Goal: Task Accomplishment & Management: Complete application form

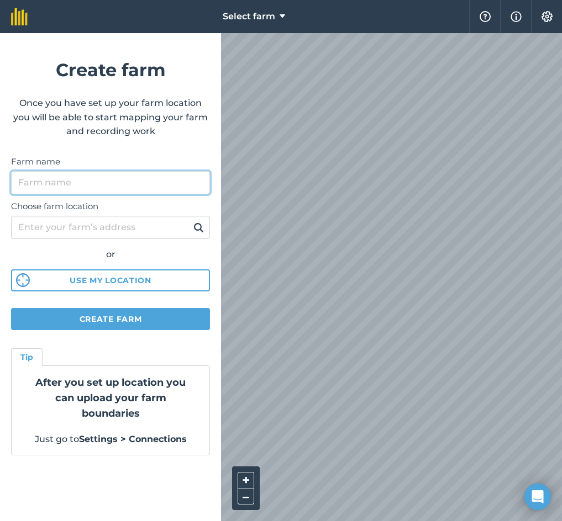
click at [33, 183] on input "Farm name" at bounding box center [110, 182] width 199 height 23
type input "Home"
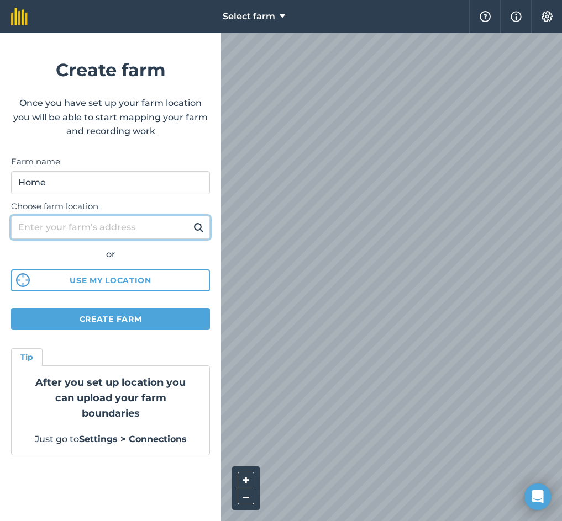
click at [55, 225] on input "Choose farm location" at bounding box center [110, 227] width 199 height 23
paste input "P85 T021"
type input "P85 T021"
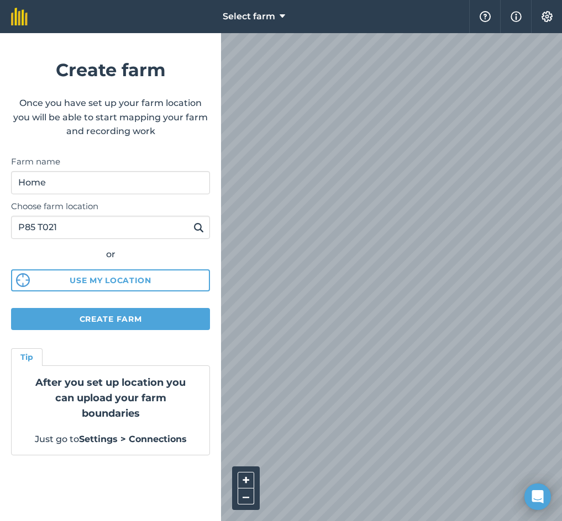
click at [202, 226] on img at bounding box center [198, 227] width 10 height 13
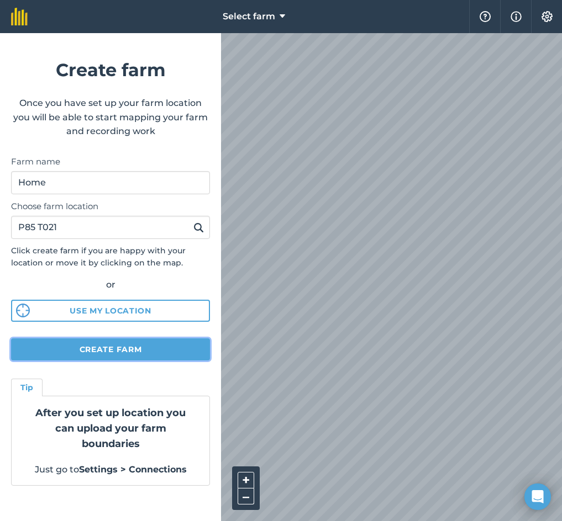
click at [120, 347] on button "Create farm" at bounding box center [110, 350] width 199 height 22
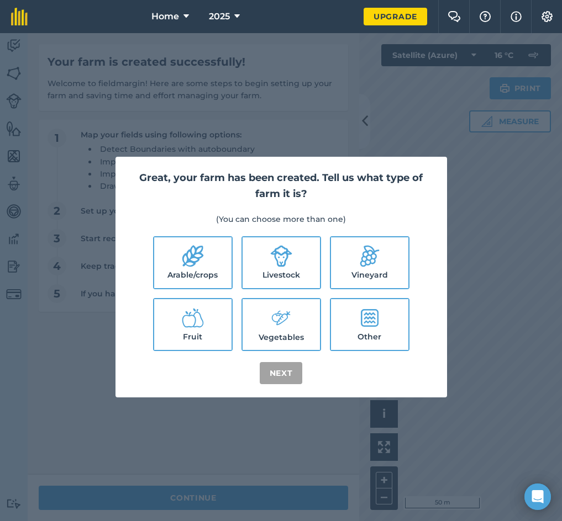
click at [264, 282] on label "Livestock" at bounding box center [280, 263] width 77 height 51
checkbox input "true"
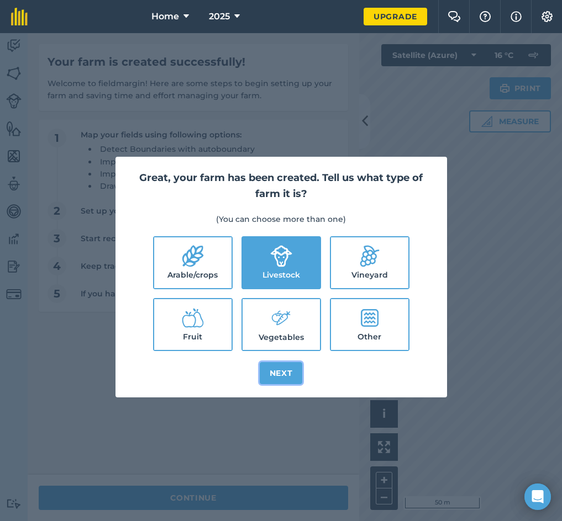
click at [280, 369] on button "Next" at bounding box center [281, 373] width 43 height 22
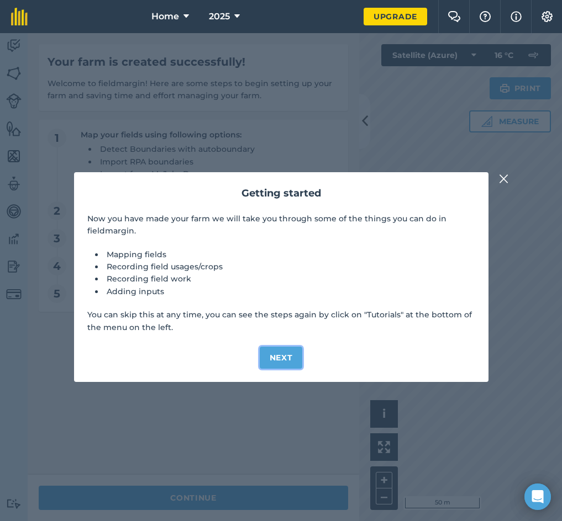
click at [281, 355] on button "Next" at bounding box center [281, 358] width 43 height 22
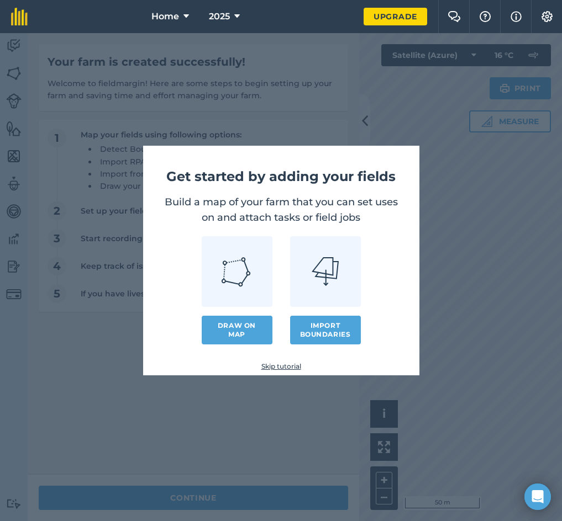
click at [281, 368] on link "Skip tutorial" at bounding box center [281, 366] width 241 height 9
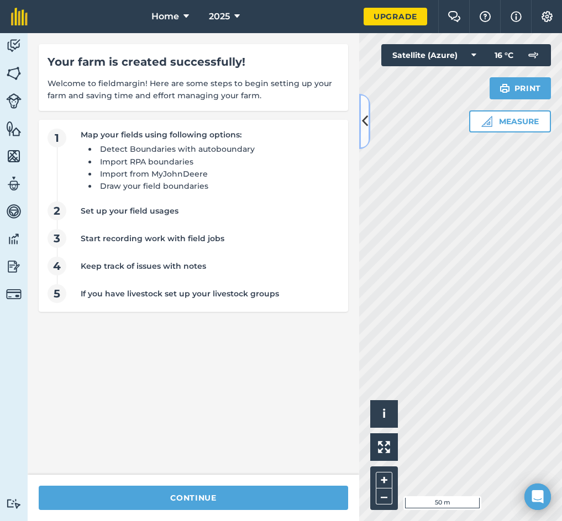
click at [365, 119] on icon at bounding box center [365, 121] width 6 height 19
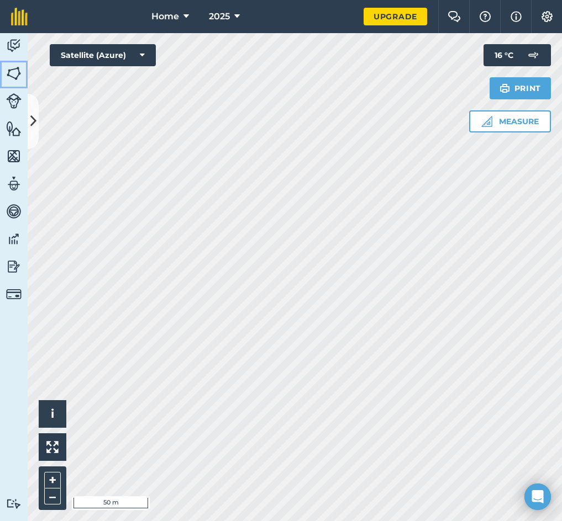
click at [10, 67] on img at bounding box center [13, 73] width 15 height 17
click at [33, 125] on icon at bounding box center [33, 121] width 6 height 19
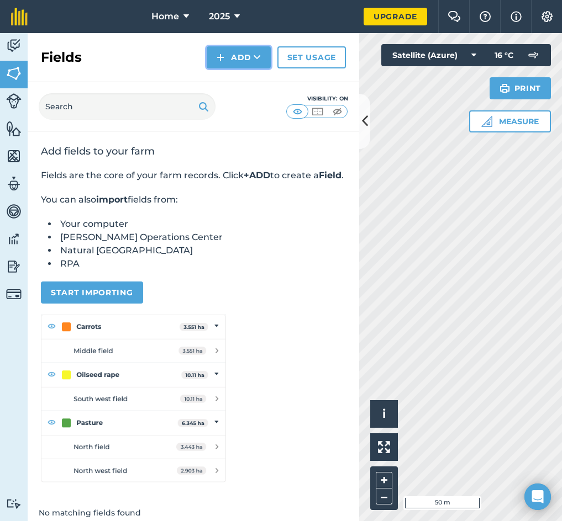
click at [255, 53] on icon at bounding box center [257, 57] width 7 height 11
click at [249, 90] on link "Draw" at bounding box center [238, 82] width 61 height 24
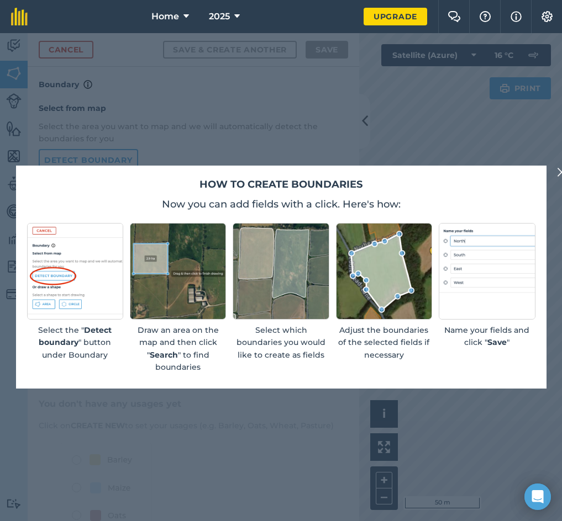
click at [557, 173] on img at bounding box center [562, 172] width 10 height 13
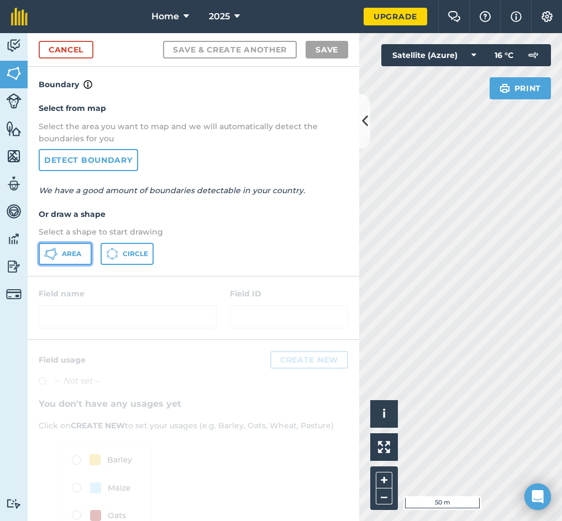
click at [78, 258] on span "Area" at bounding box center [71, 254] width 19 height 9
click at [360, 123] on button at bounding box center [364, 121] width 11 height 55
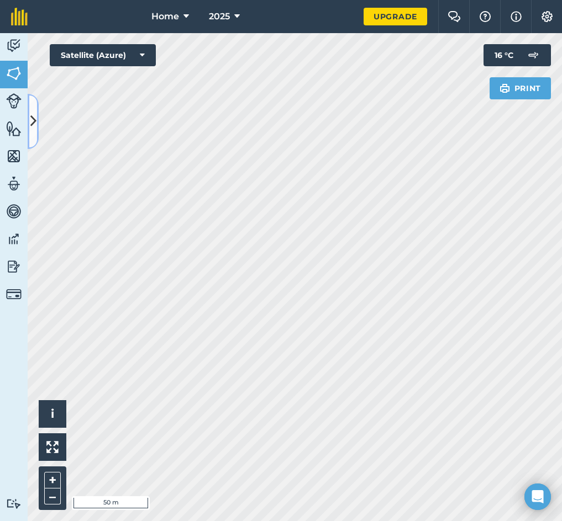
click at [30, 114] on icon at bounding box center [33, 121] width 6 height 19
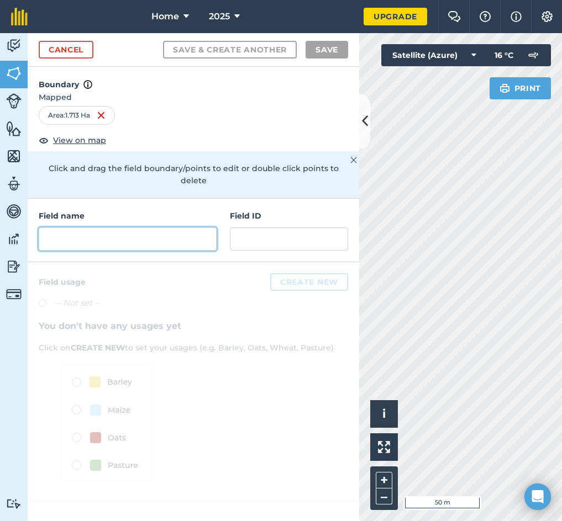
click at [97, 235] on input "text" at bounding box center [128, 239] width 178 height 23
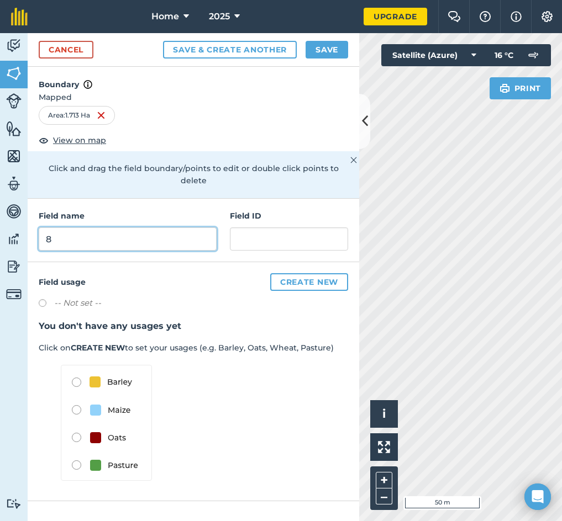
type input "8"
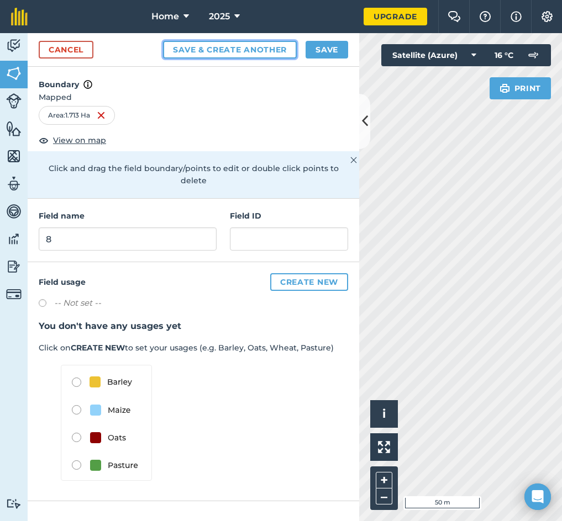
click at [242, 51] on button "Save & Create Another" at bounding box center [230, 50] width 134 height 18
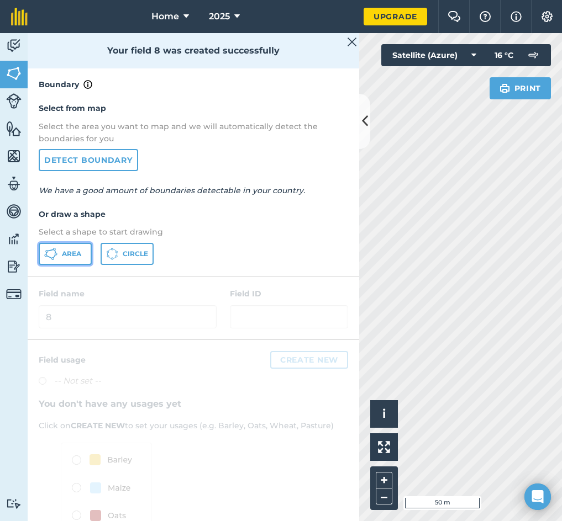
click at [47, 263] on button "Area" at bounding box center [65, 254] width 53 height 22
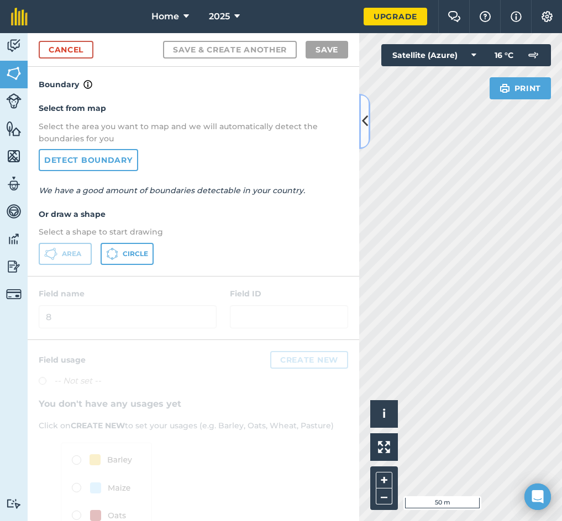
click at [362, 120] on icon at bounding box center [365, 121] width 6 height 19
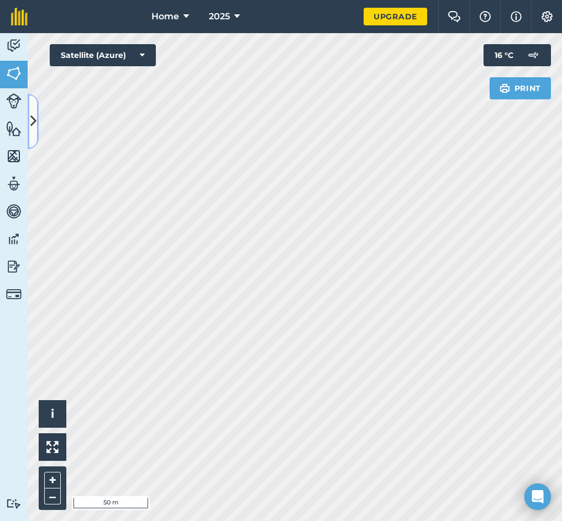
click at [35, 107] on button at bounding box center [33, 121] width 11 height 55
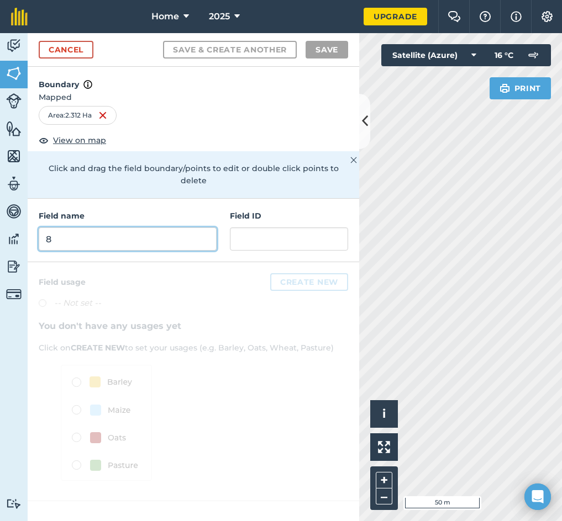
click at [144, 233] on input "8" at bounding box center [128, 239] width 178 height 23
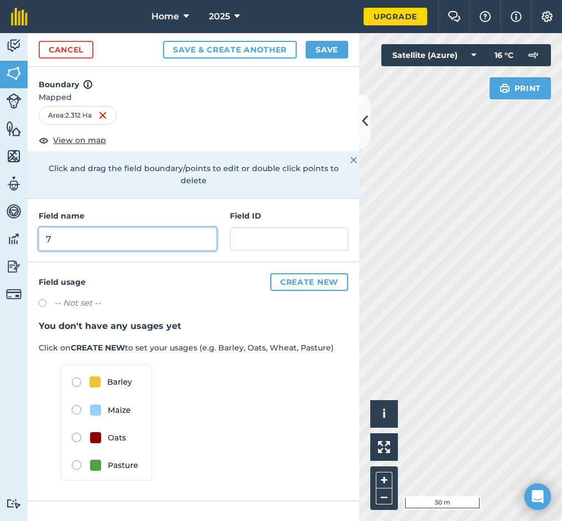
type input "7"
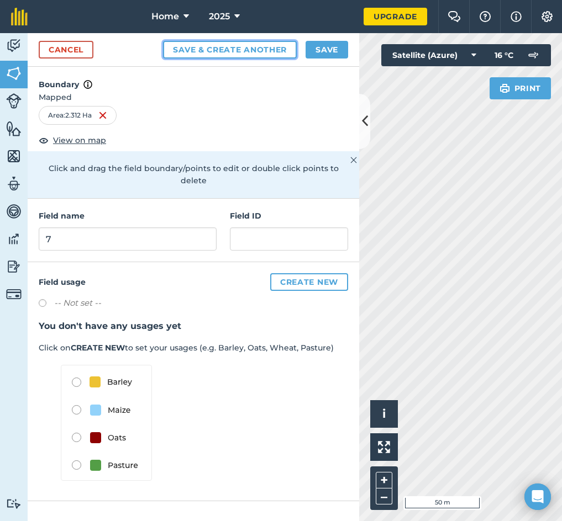
click at [226, 43] on button "Save & Create Another" at bounding box center [230, 50] width 134 height 18
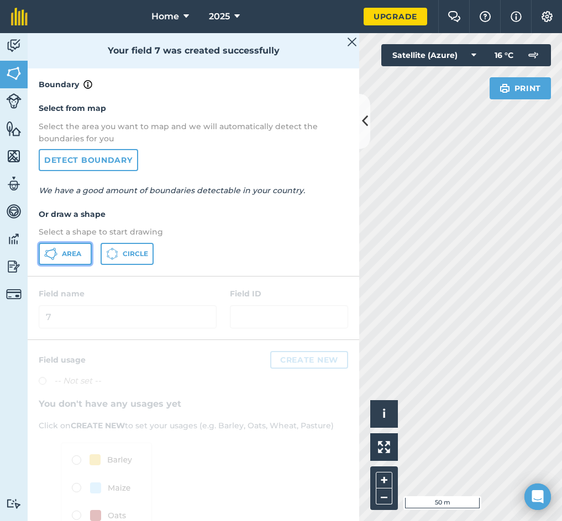
click at [70, 249] on button "Area" at bounding box center [65, 254] width 53 height 22
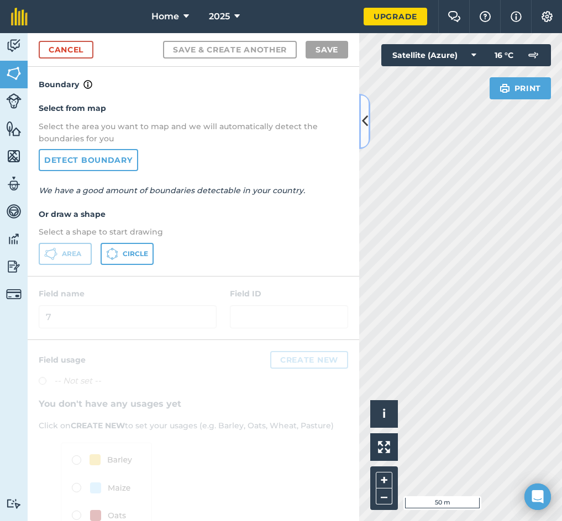
click at [362, 124] on icon at bounding box center [365, 121] width 6 height 19
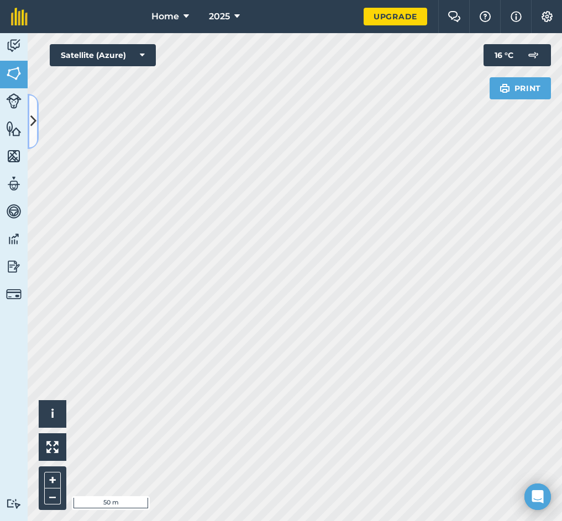
click at [30, 125] on icon at bounding box center [33, 121] width 6 height 19
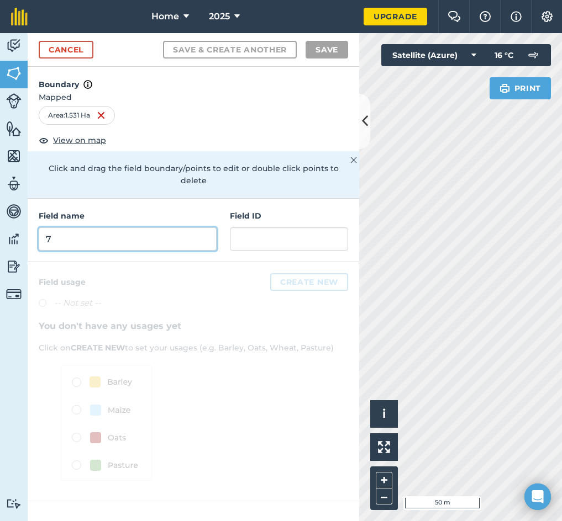
click at [144, 228] on input "7" at bounding box center [128, 239] width 178 height 23
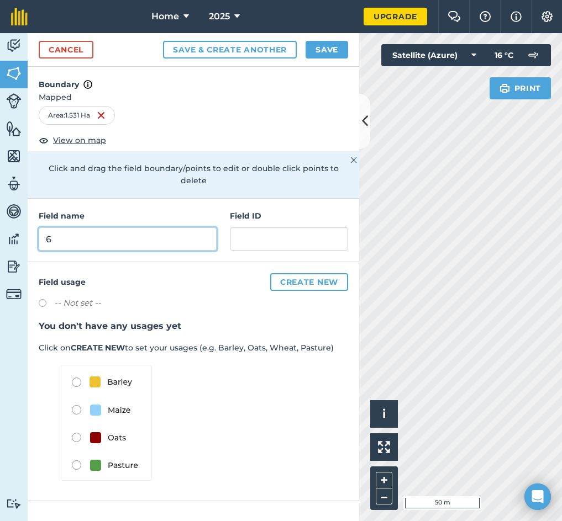
type input "6"
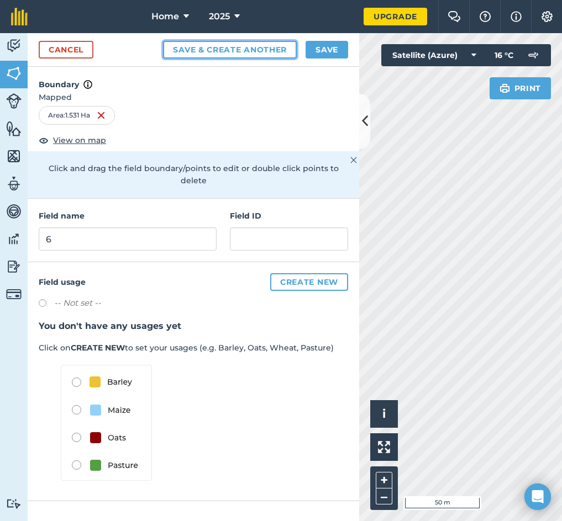
click at [238, 44] on button "Save & Create Another" at bounding box center [230, 50] width 134 height 18
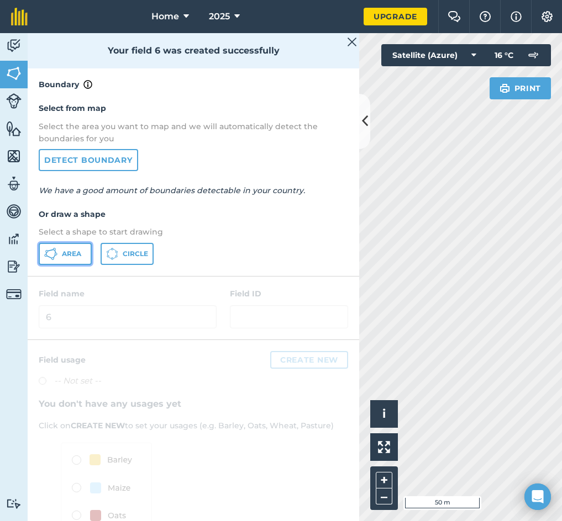
click at [86, 247] on button "Area" at bounding box center [65, 254] width 53 height 22
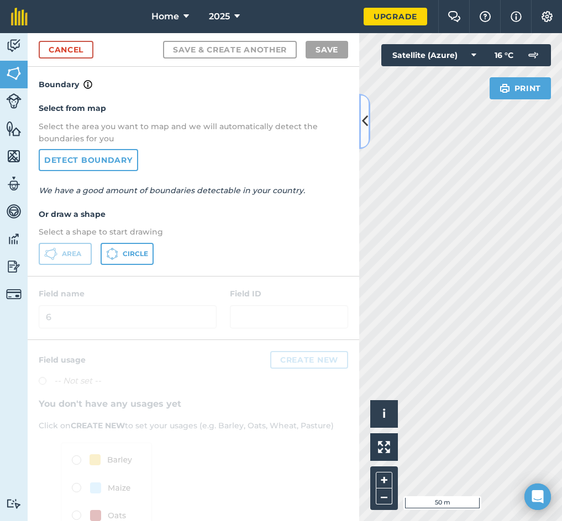
click at [368, 129] on button at bounding box center [364, 121] width 11 height 55
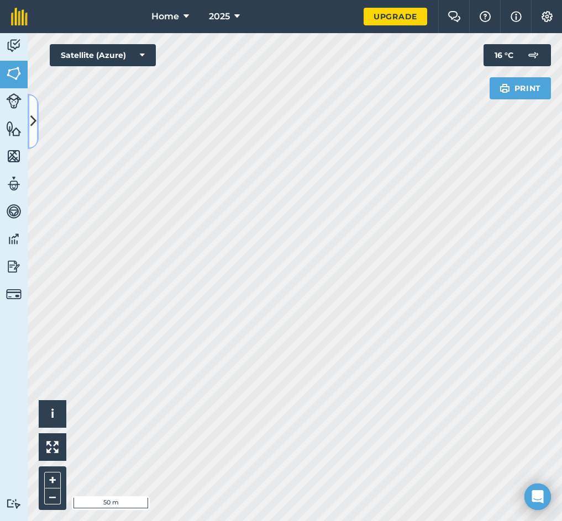
click at [30, 116] on icon at bounding box center [33, 121] width 6 height 19
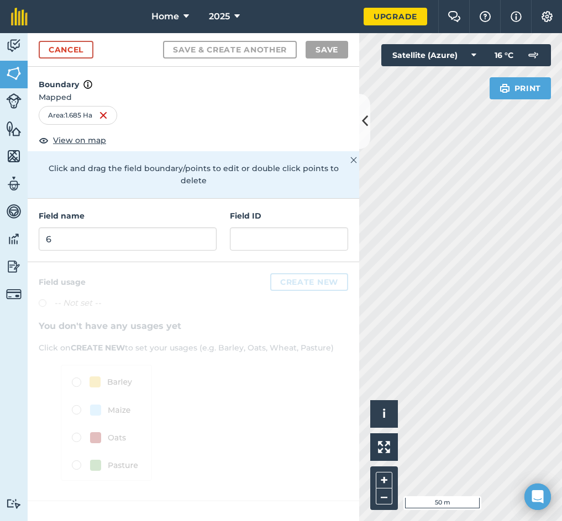
click at [76, 239] on div "Field name 6 Field ID" at bounding box center [193, 231] width 331 height 64
click at [79, 231] on input "6" at bounding box center [128, 239] width 178 height 23
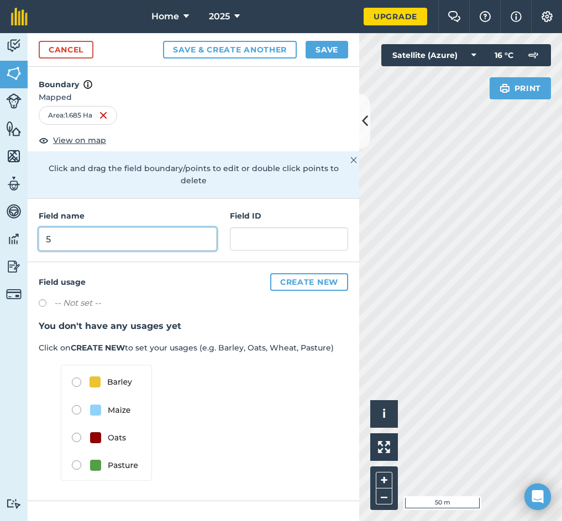
type input "5"
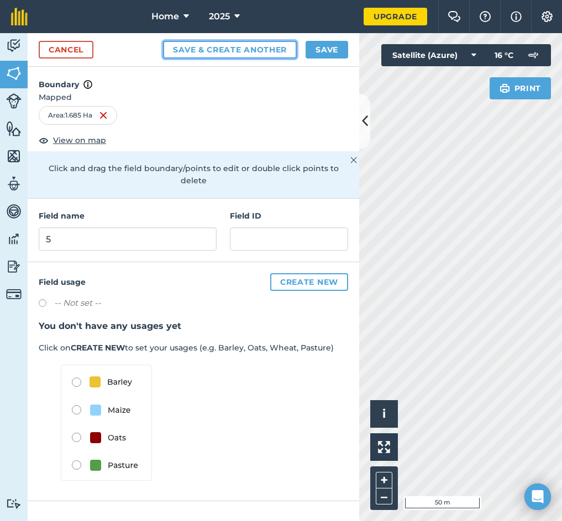
click at [214, 52] on button "Save & Create Another" at bounding box center [230, 50] width 134 height 18
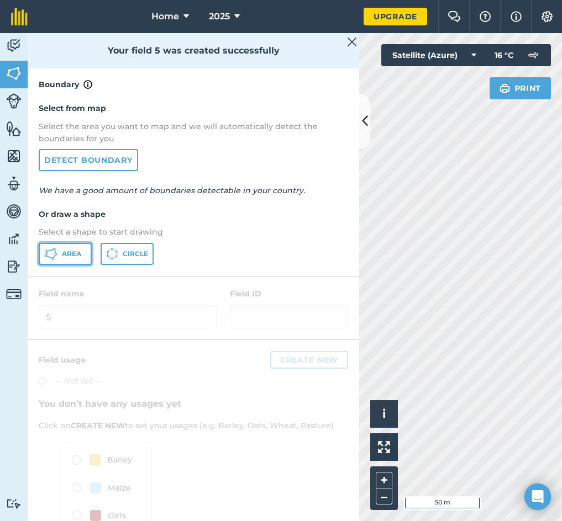
click at [61, 262] on button "Area" at bounding box center [65, 254] width 53 height 22
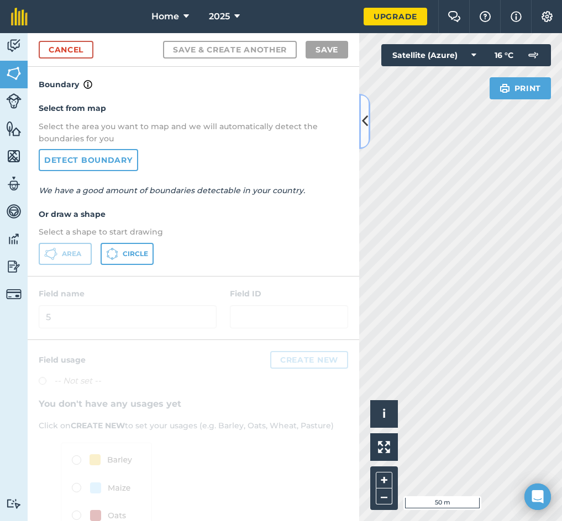
click at [367, 120] on icon at bounding box center [365, 121] width 6 height 19
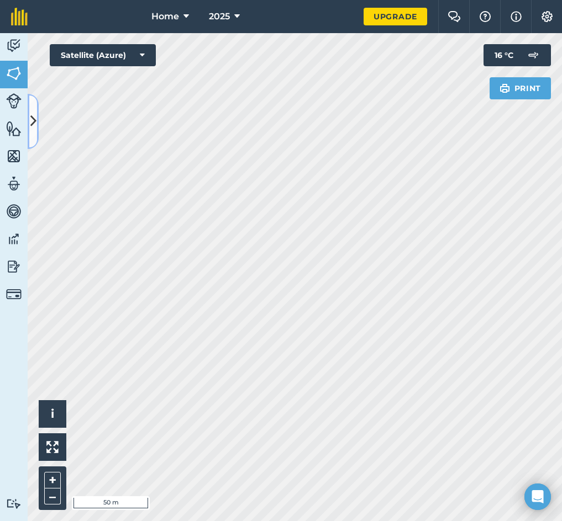
click at [33, 123] on icon at bounding box center [33, 121] width 6 height 19
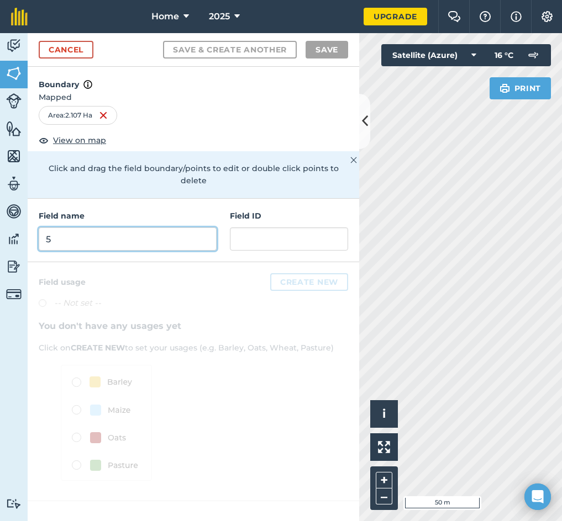
click at [109, 230] on input "5" at bounding box center [128, 239] width 178 height 23
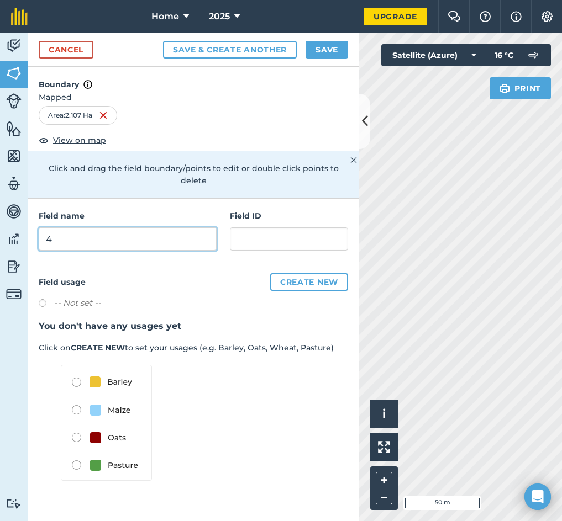
type input "4"
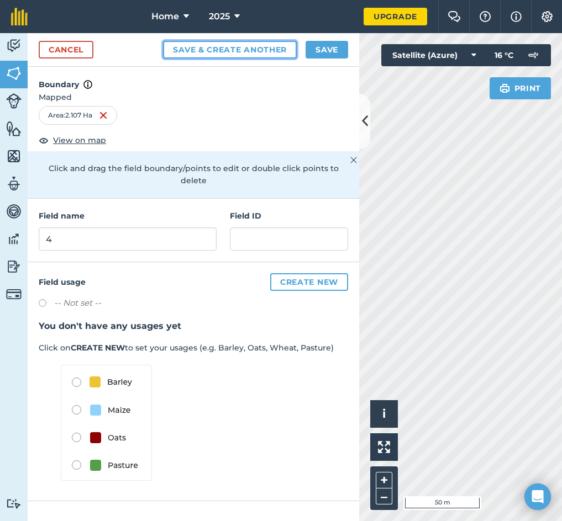
click at [198, 47] on button "Save & Create Another" at bounding box center [230, 50] width 134 height 18
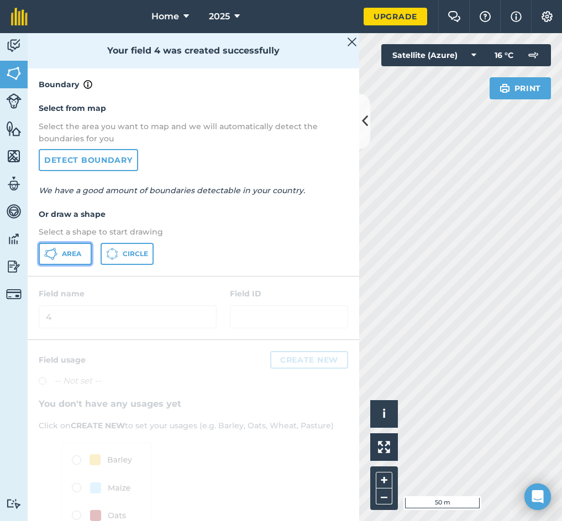
click at [67, 247] on button "Area" at bounding box center [65, 254] width 53 height 22
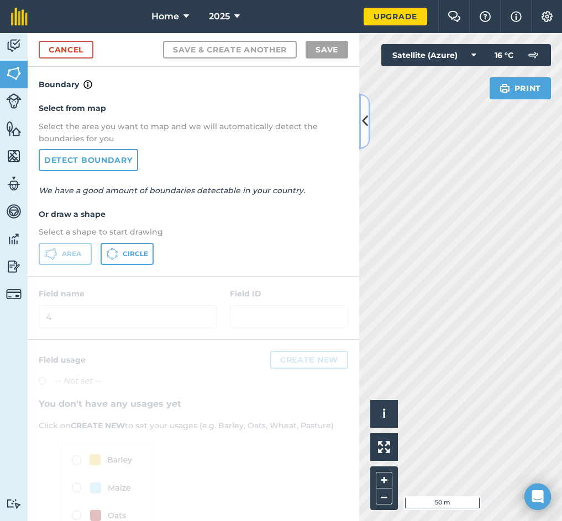
click at [363, 124] on icon at bounding box center [365, 121] width 6 height 19
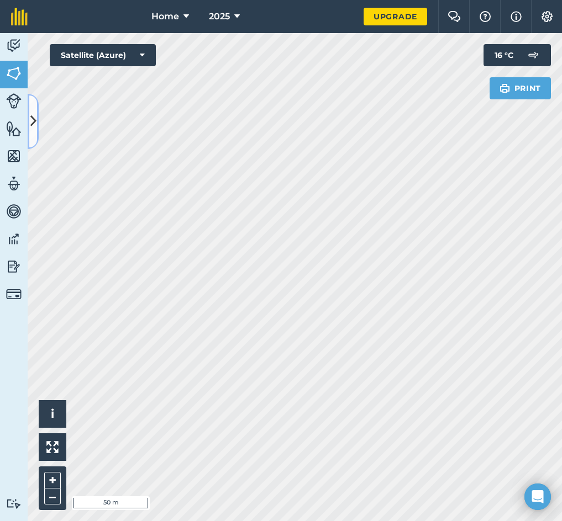
click at [36, 119] on button at bounding box center [33, 121] width 11 height 55
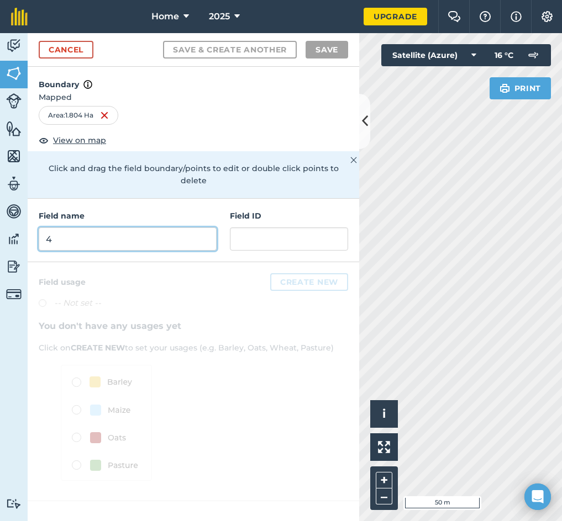
click at [131, 228] on input "4" at bounding box center [128, 239] width 178 height 23
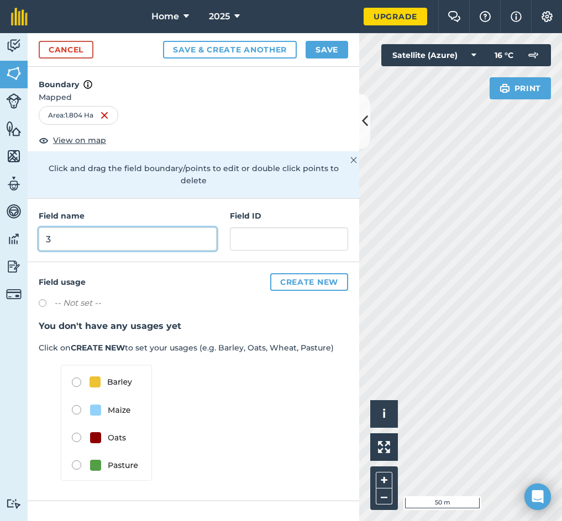
type input "3"
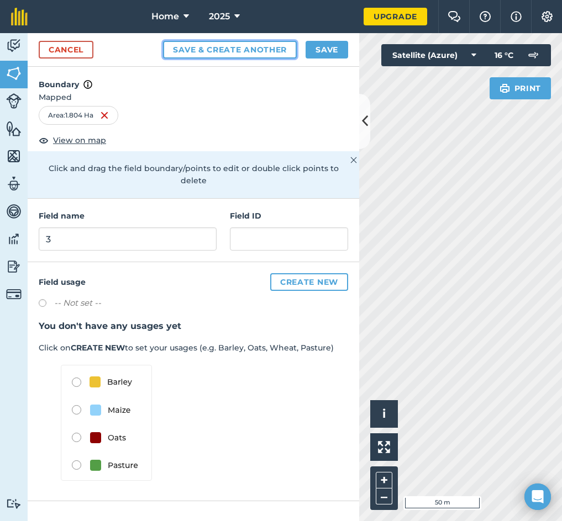
click at [209, 57] on button "Save & Create Another" at bounding box center [230, 50] width 134 height 18
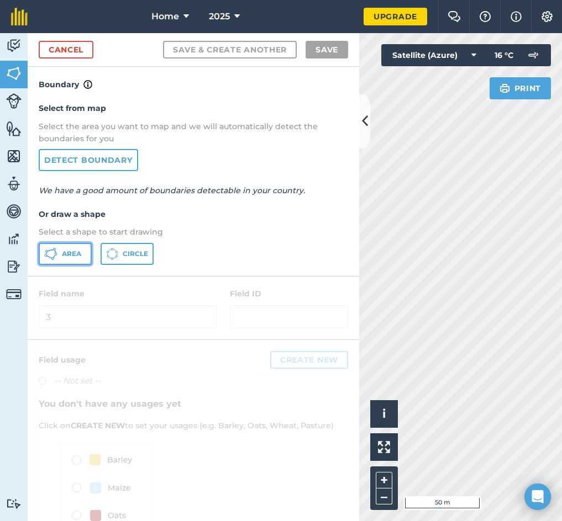
click at [71, 262] on button "Area" at bounding box center [65, 254] width 53 height 22
click at [365, 127] on icon at bounding box center [365, 121] width 6 height 19
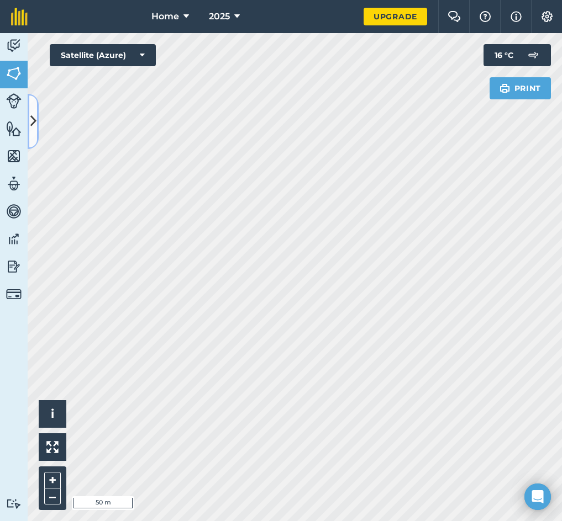
click at [32, 120] on icon at bounding box center [33, 121] width 6 height 19
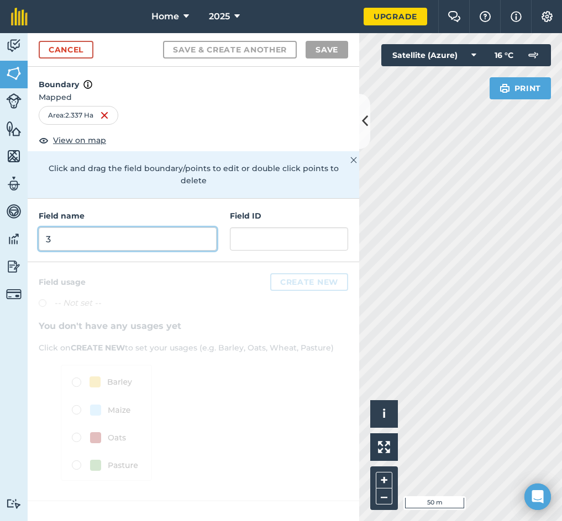
click at [87, 228] on input "3" at bounding box center [128, 239] width 178 height 23
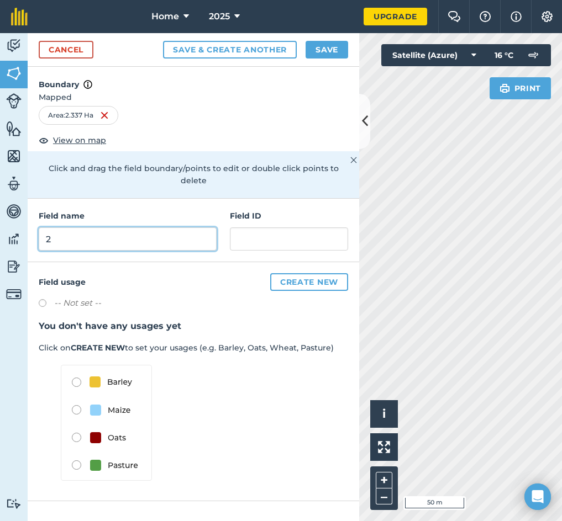
type input "2"
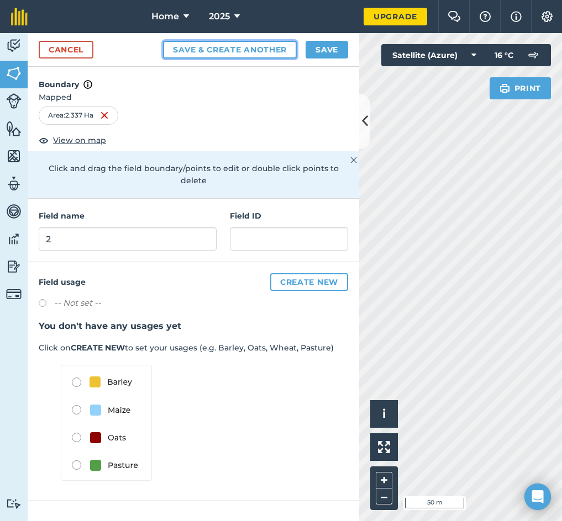
click at [234, 53] on button "Save & Create Another" at bounding box center [230, 50] width 134 height 18
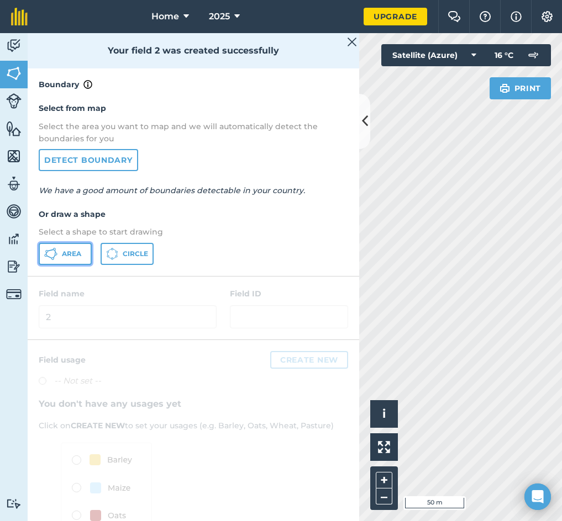
click at [71, 254] on span "Area" at bounding box center [71, 254] width 19 height 9
click at [363, 130] on icon at bounding box center [365, 121] width 6 height 19
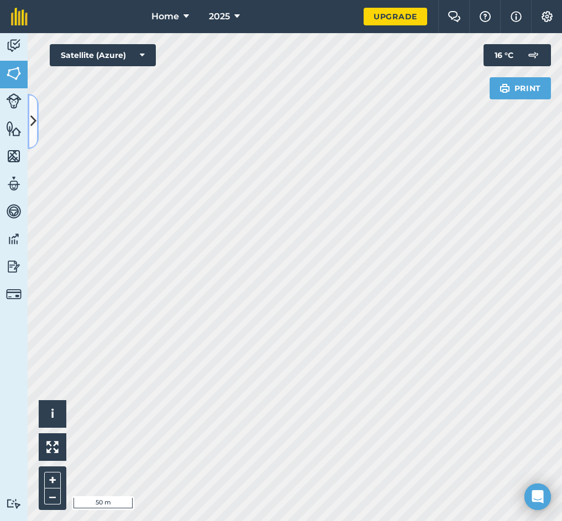
click at [29, 122] on button at bounding box center [33, 121] width 11 height 55
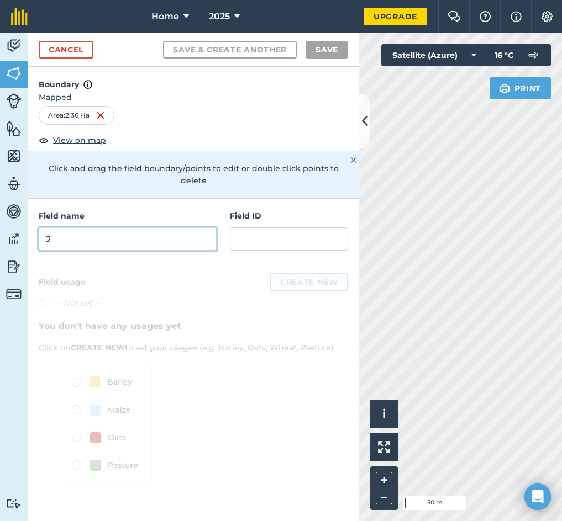
click at [78, 233] on input "2" at bounding box center [128, 239] width 178 height 23
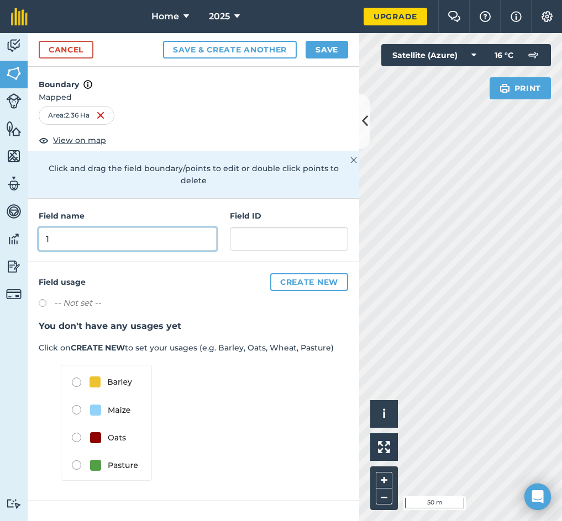
type input "1"
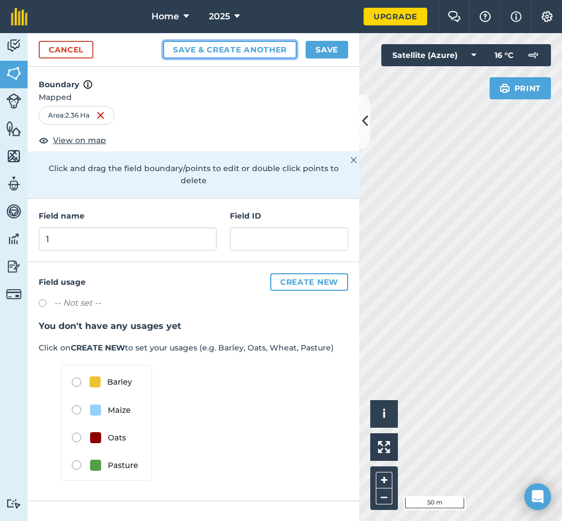
click at [223, 50] on button "Save & Create Another" at bounding box center [230, 50] width 134 height 18
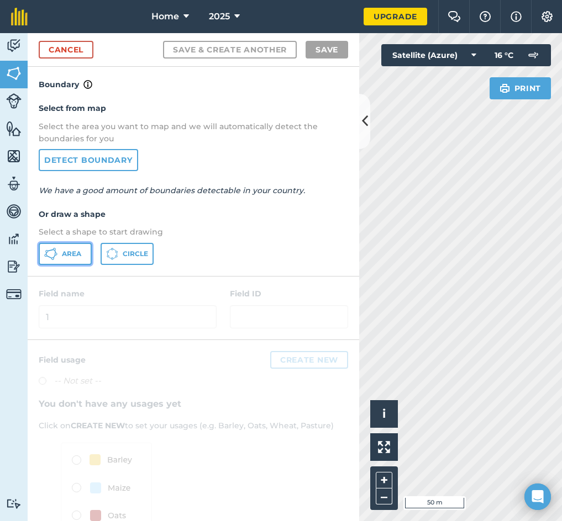
click at [70, 257] on span "Area" at bounding box center [71, 254] width 19 height 9
click at [363, 124] on icon at bounding box center [365, 121] width 6 height 19
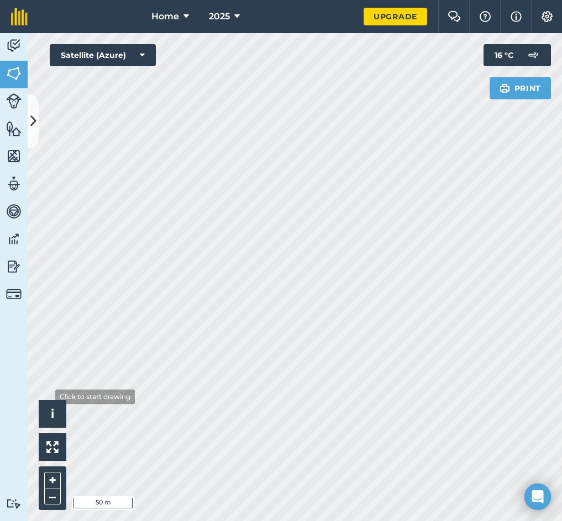
click at [0, 444] on html "Home 2025 Upgrade Farm Chat Help Info Settings Map printing is not available on…" at bounding box center [281, 260] width 562 height 521
click at [30, 108] on button at bounding box center [33, 121] width 11 height 55
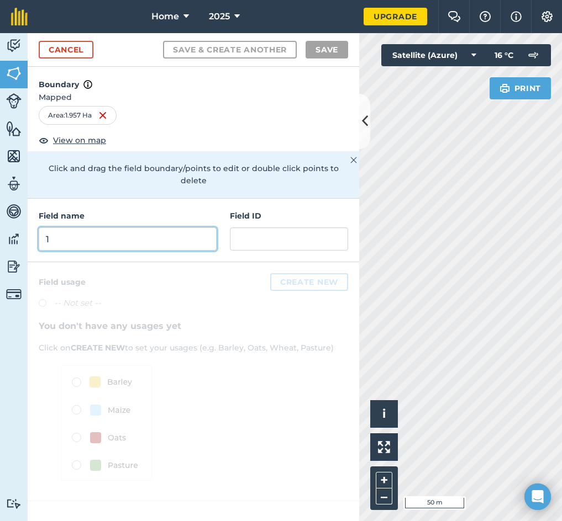
click at [55, 228] on input "1" at bounding box center [128, 239] width 178 height 23
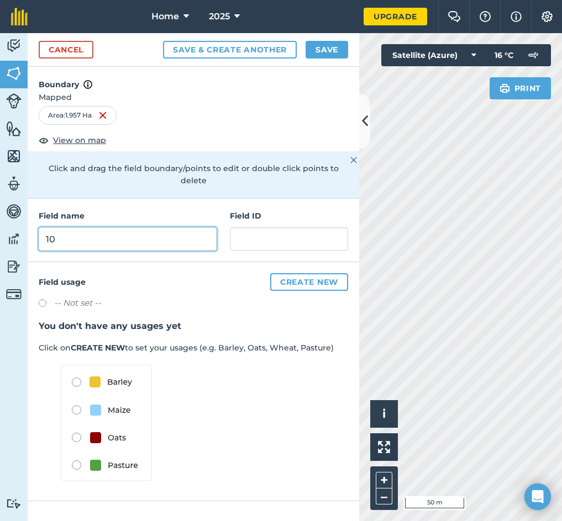
type input "10"
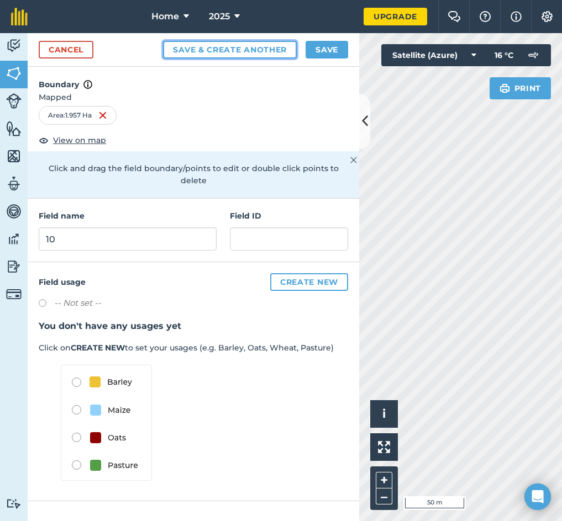
click at [243, 49] on button "Save & Create Another" at bounding box center [230, 50] width 134 height 18
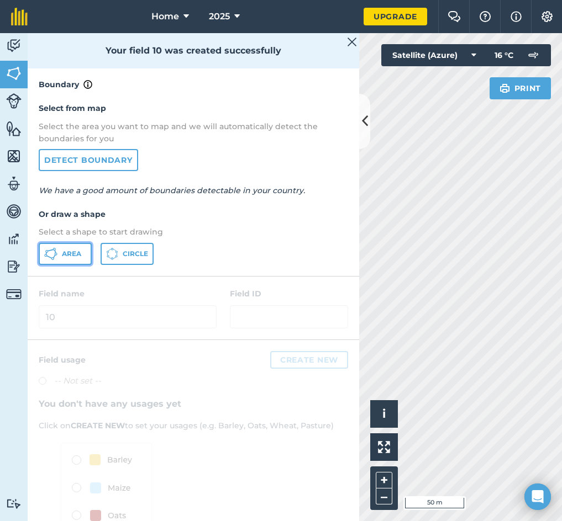
click at [64, 261] on button "Area" at bounding box center [65, 254] width 53 height 22
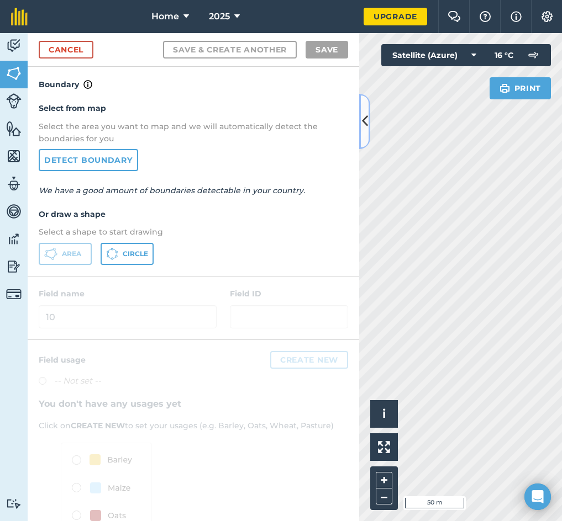
click at [362, 119] on icon at bounding box center [365, 121] width 6 height 19
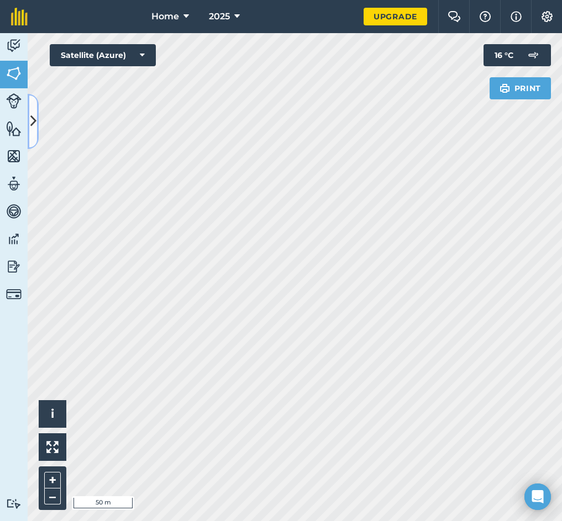
click at [33, 117] on icon at bounding box center [33, 121] width 6 height 19
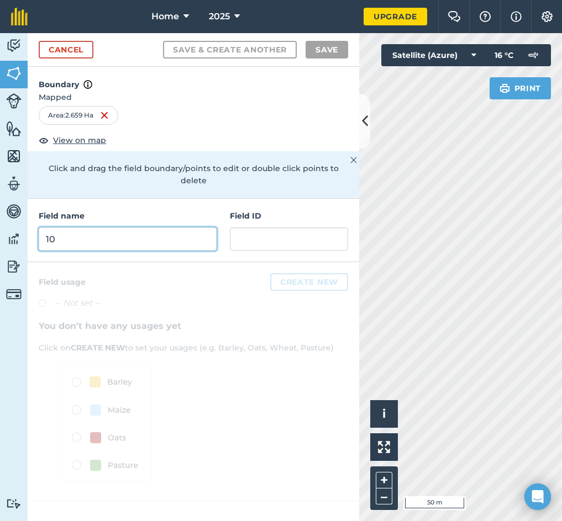
click at [113, 228] on input "10" at bounding box center [128, 239] width 178 height 23
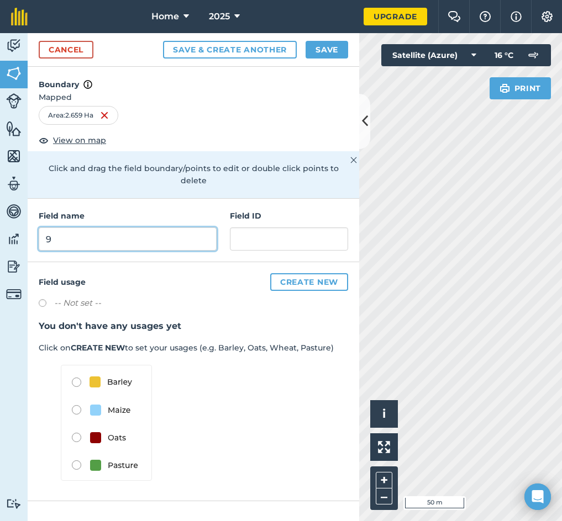
type input "9"
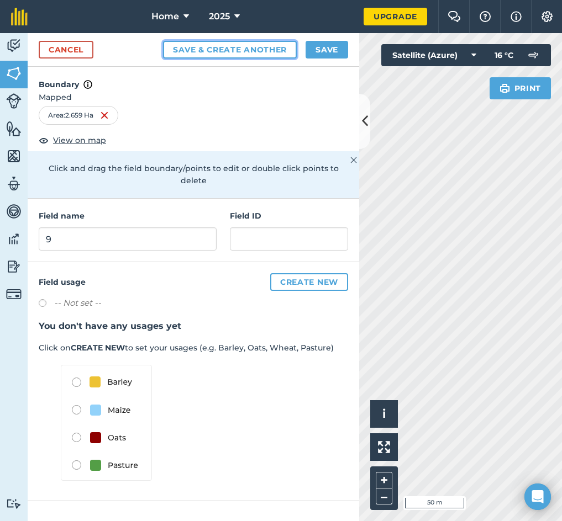
click at [210, 56] on button "Save & Create Another" at bounding box center [230, 50] width 134 height 18
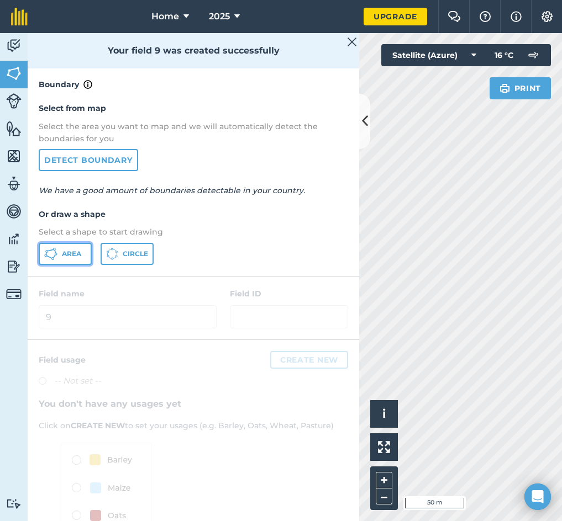
click at [54, 259] on icon at bounding box center [52, 258] width 3 height 3
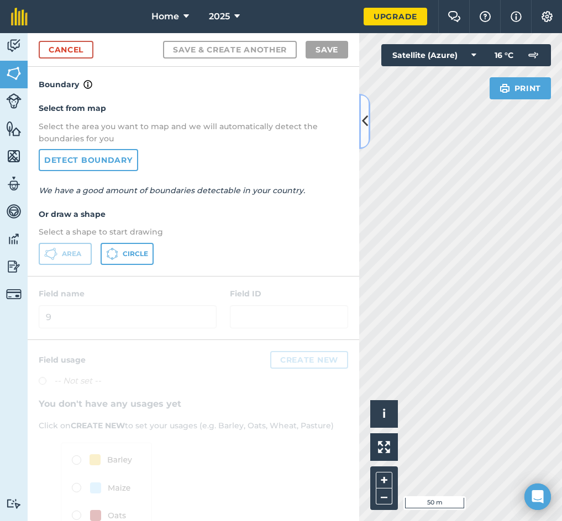
click at [363, 129] on icon at bounding box center [365, 121] width 6 height 19
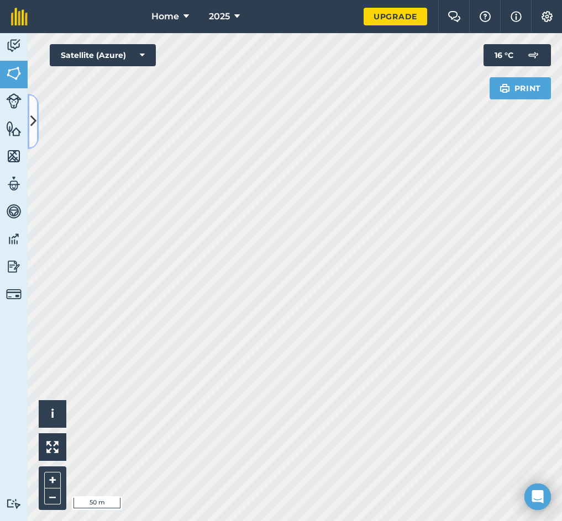
click at [38, 118] on button at bounding box center [33, 121] width 11 height 55
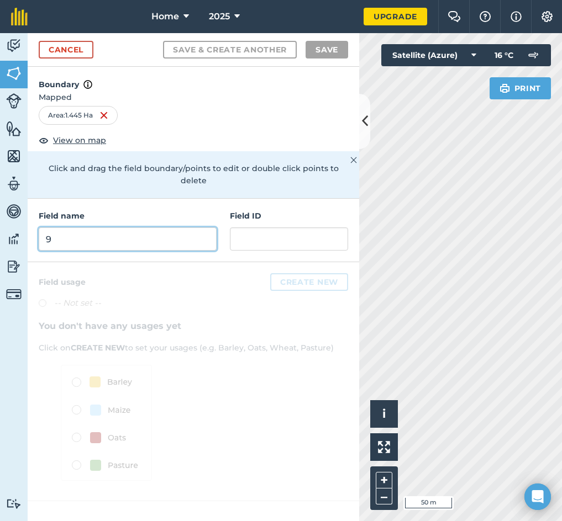
click at [98, 228] on input "9" at bounding box center [128, 239] width 178 height 23
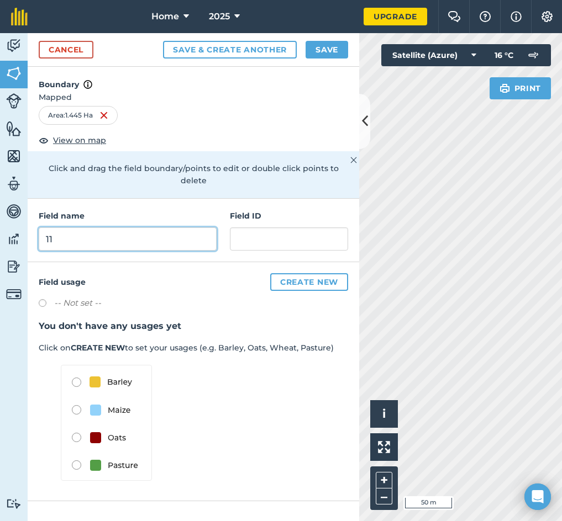
type input "11"
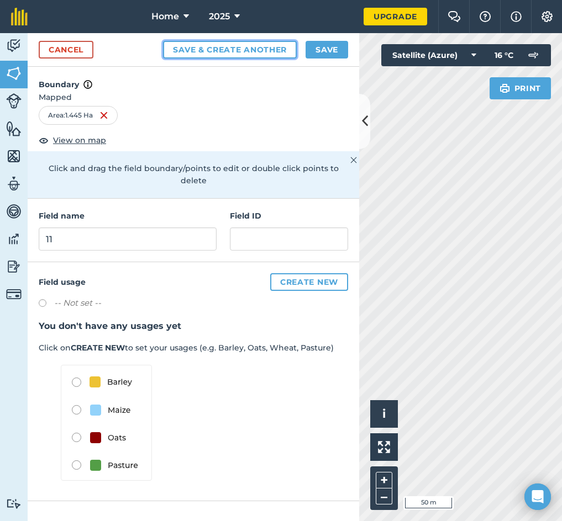
click at [218, 50] on button "Save & Create Another" at bounding box center [230, 50] width 134 height 18
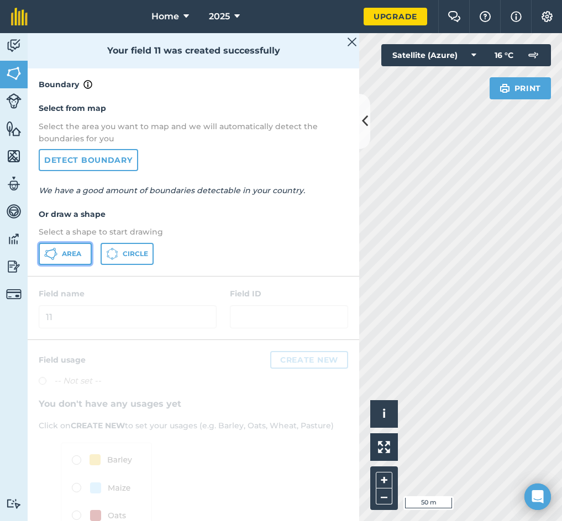
click at [76, 258] on span "Area" at bounding box center [71, 254] width 19 height 9
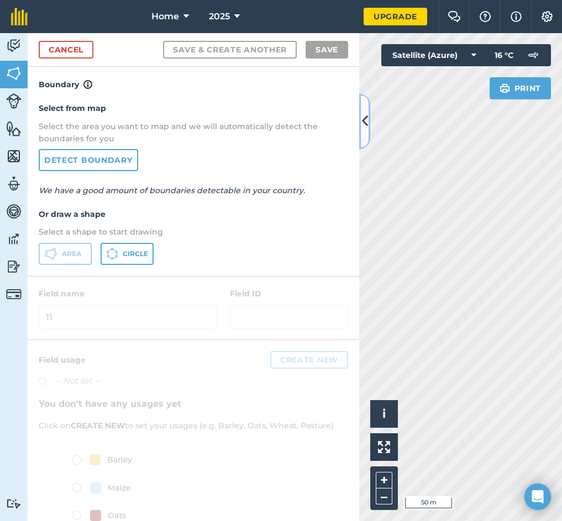
click at [362, 129] on icon at bounding box center [365, 121] width 6 height 19
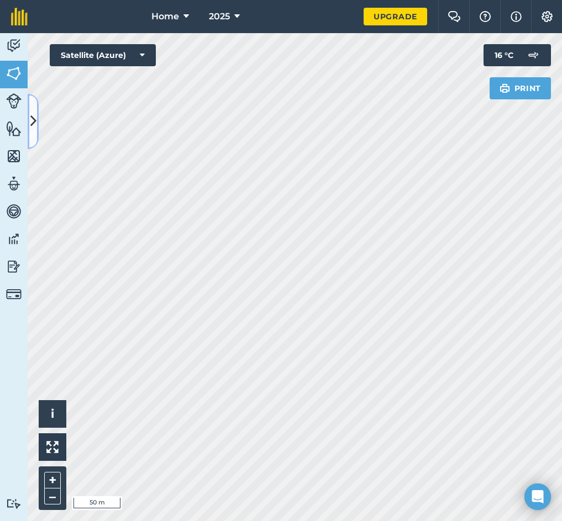
click at [28, 122] on button at bounding box center [33, 121] width 11 height 55
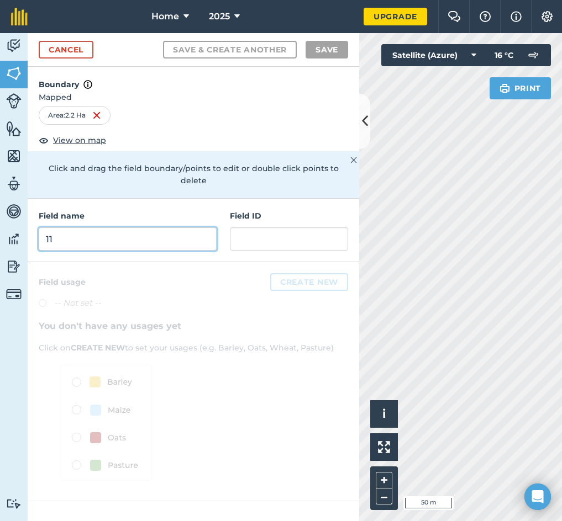
click at [70, 230] on input "11" at bounding box center [128, 239] width 178 height 23
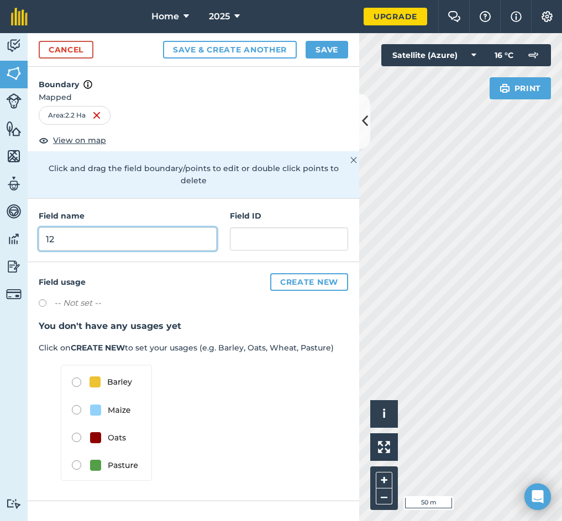
type input "12"
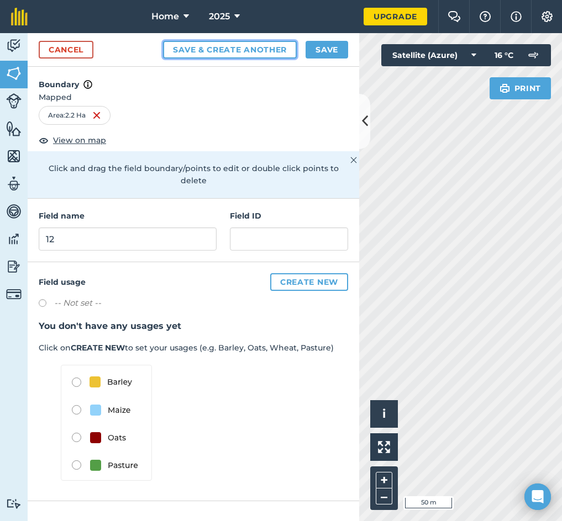
click at [280, 46] on button "Save & Create Another" at bounding box center [230, 50] width 134 height 18
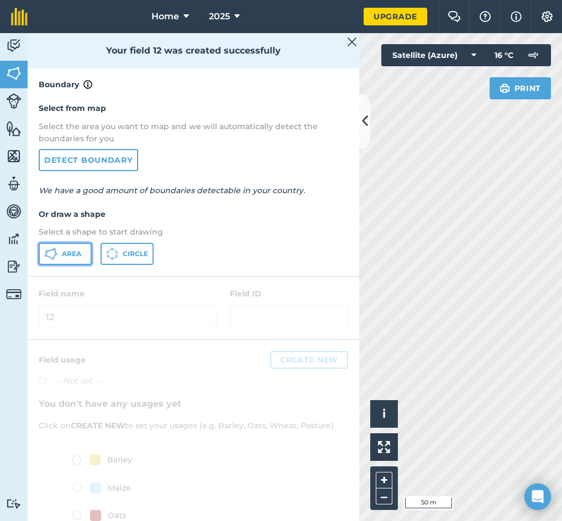
click at [73, 257] on span "Area" at bounding box center [71, 254] width 19 height 9
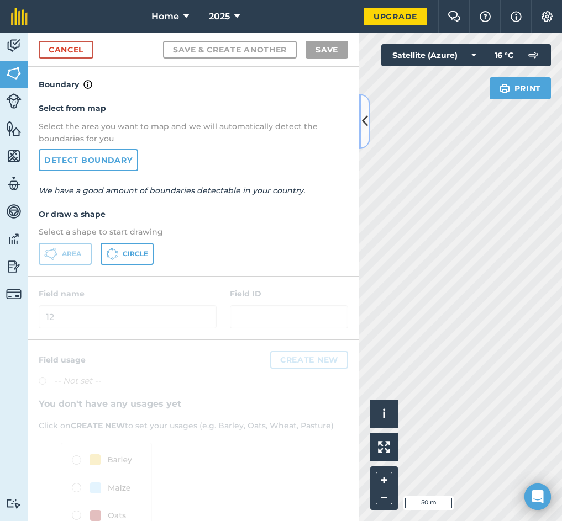
click at [363, 130] on icon at bounding box center [365, 121] width 6 height 19
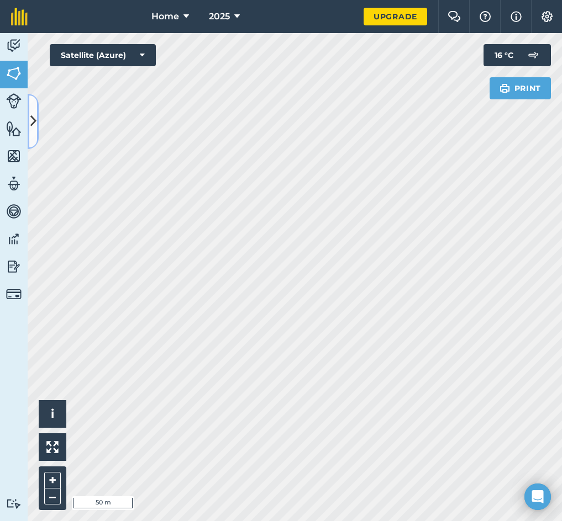
click at [34, 117] on icon at bounding box center [33, 121] width 6 height 19
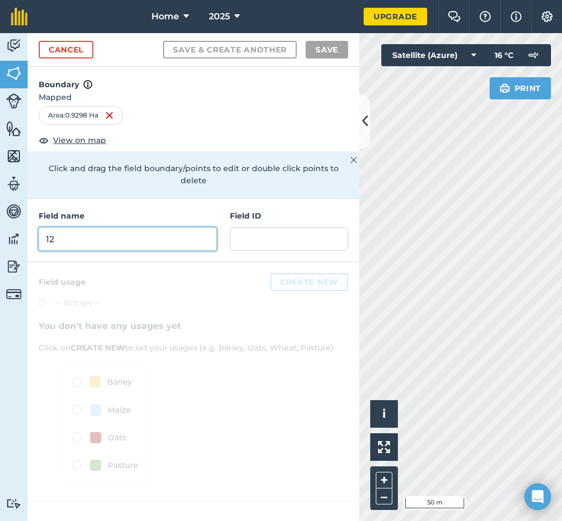
click at [85, 230] on input "12" at bounding box center [128, 239] width 178 height 23
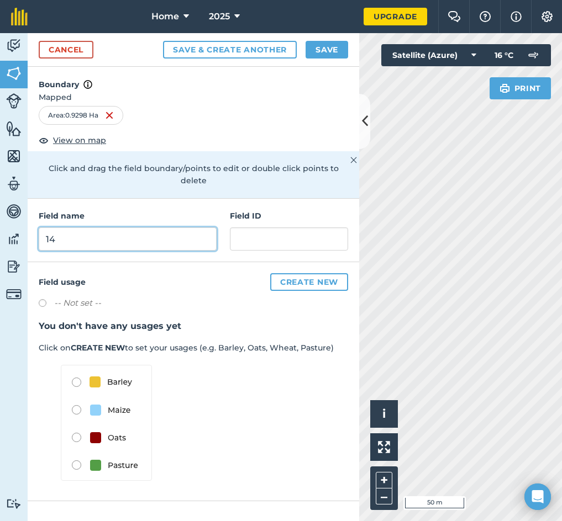
type input "14"
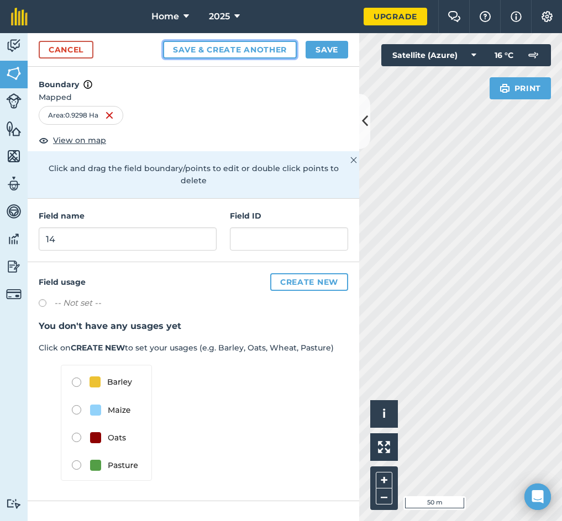
click at [200, 55] on button "Save & Create Another" at bounding box center [230, 50] width 134 height 18
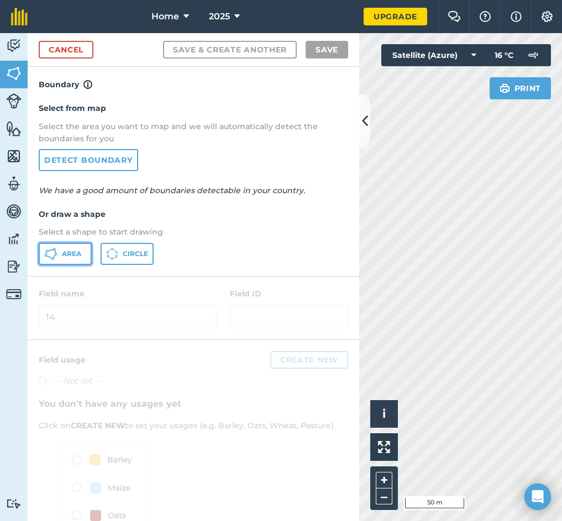
click at [57, 257] on icon at bounding box center [50, 253] width 13 height 13
click at [362, 125] on icon at bounding box center [365, 121] width 6 height 19
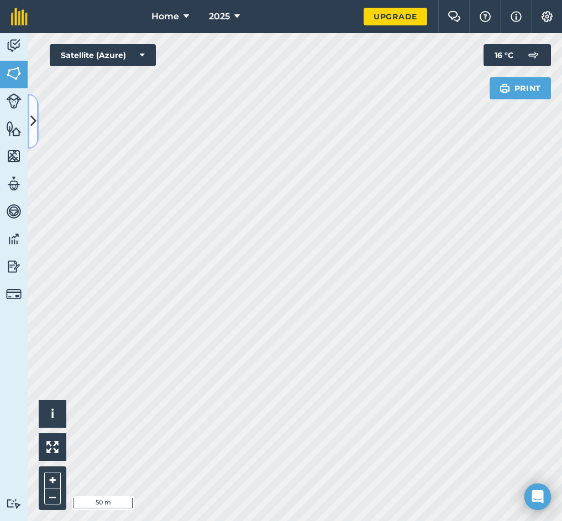
click at [31, 116] on icon at bounding box center [33, 121] width 6 height 19
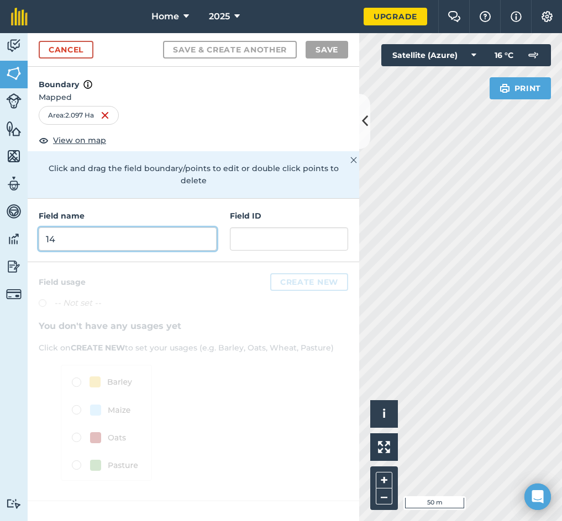
click at [62, 228] on input "14" at bounding box center [128, 239] width 178 height 23
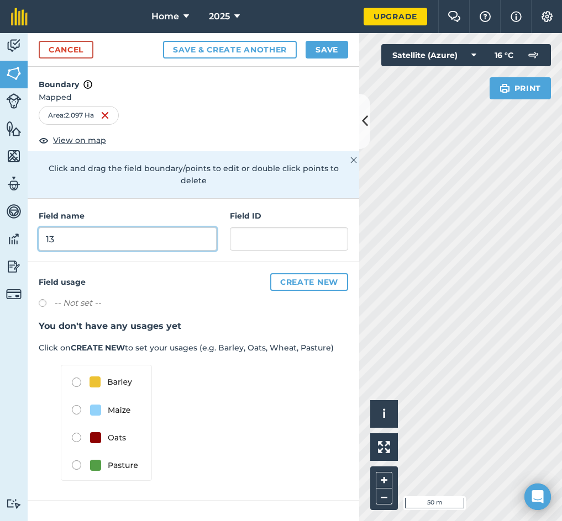
type input "13"
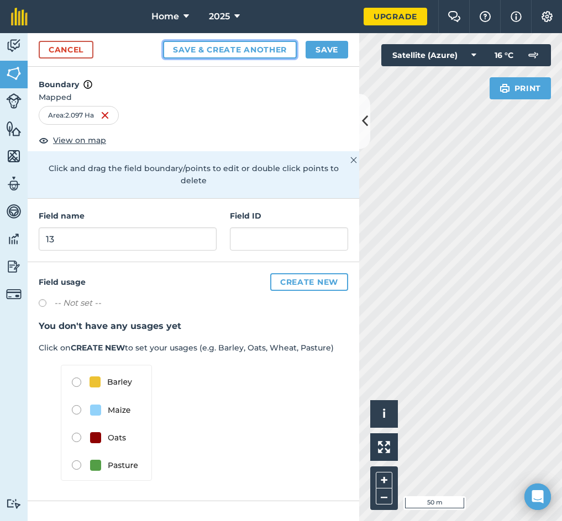
click at [275, 51] on button "Save & Create Another" at bounding box center [230, 50] width 134 height 18
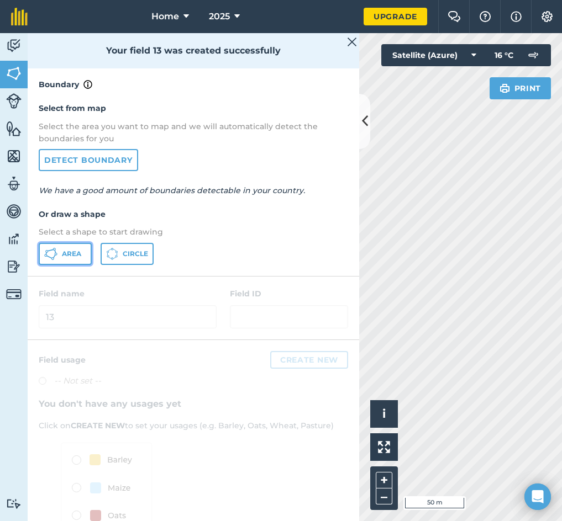
click at [54, 263] on button "Area" at bounding box center [65, 254] width 53 height 22
click at [366, 130] on icon at bounding box center [365, 121] width 6 height 19
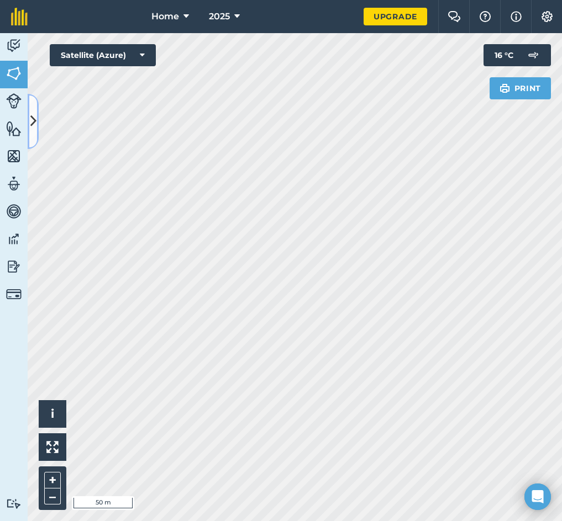
click at [35, 108] on button at bounding box center [33, 121] width 11 height 55
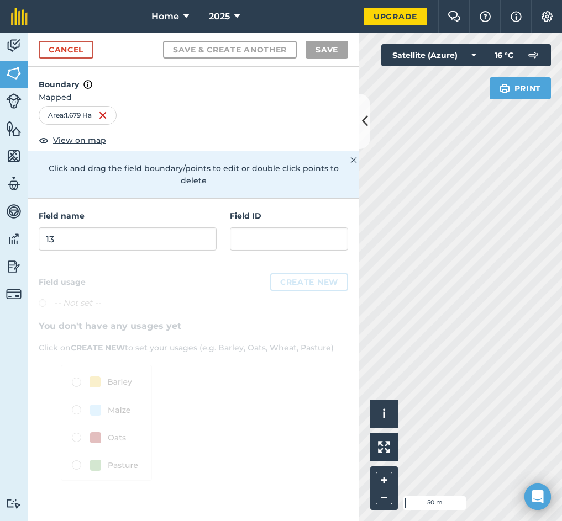
click at [82, 242] on div "Field name 13 Field ID" at bounding box center [193, 231] width 331 height 64
click at [88, 230] on input "13" at bounding box center [128, 239] width 178 height 23
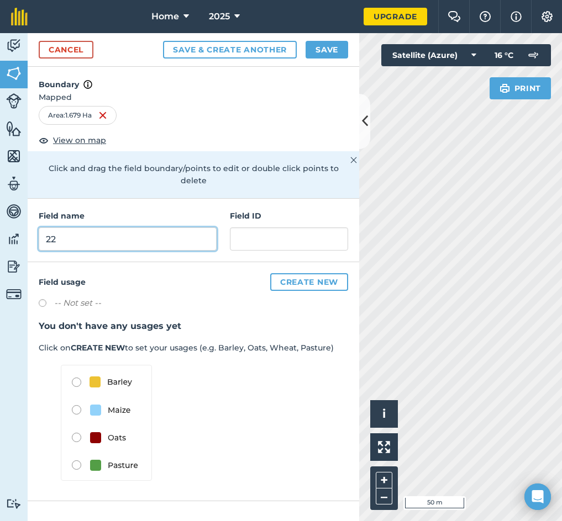
type input "22"
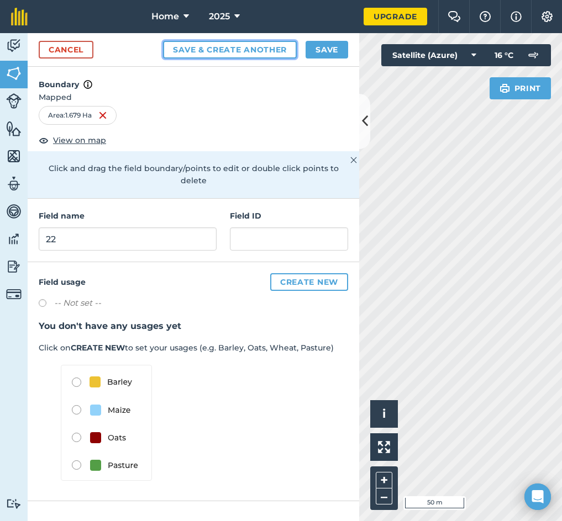
click at [195, 48] on button "Save & Create Another" at bounding box center [230, 50] width 134 height 18
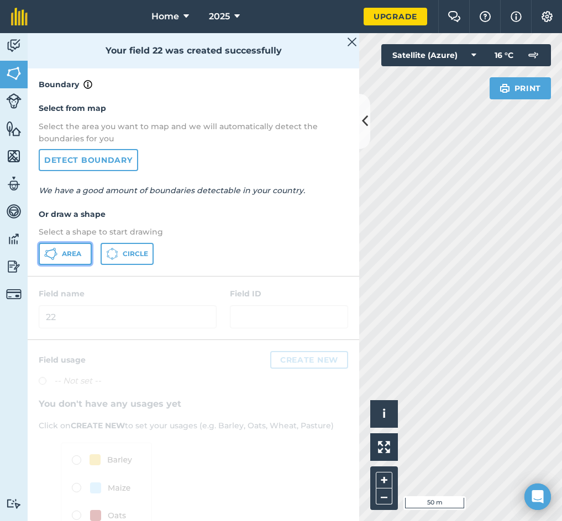
click at [77, 250] on span "Area" at bounding box center [71, 254] width 19 height 9
click at [366, 119] on icon at bounding box center [365, 121] width 6 height 19
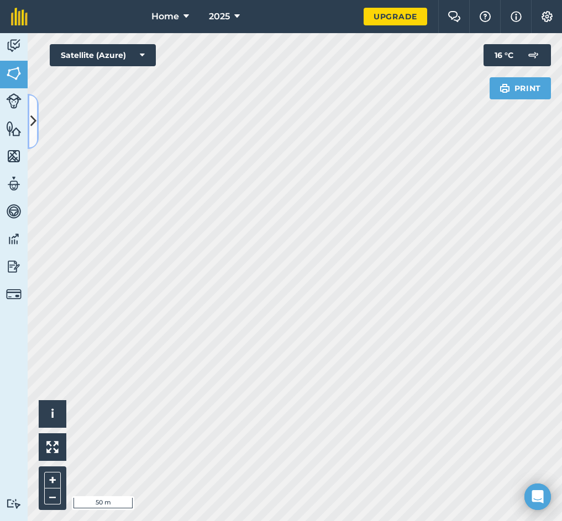
click at [35, 118] on icon at bounding box center [33, 121] width 6 height 19
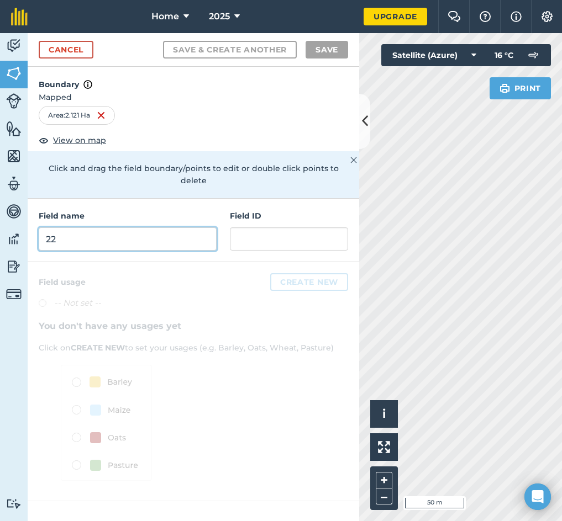
click at [127, 231] on input "22" at bounding box center [128, 239] width 178 height 23
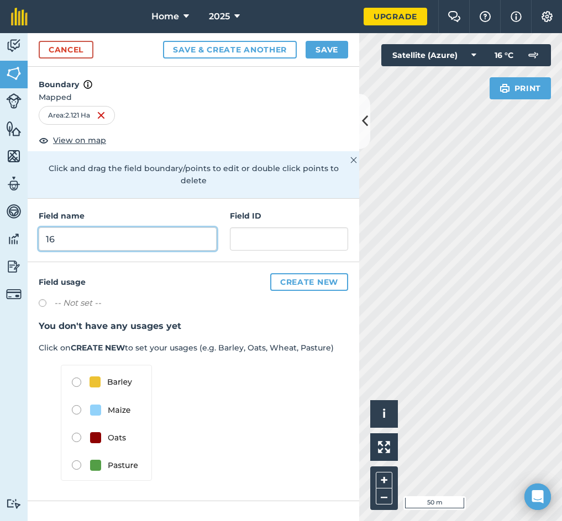
type input "16"
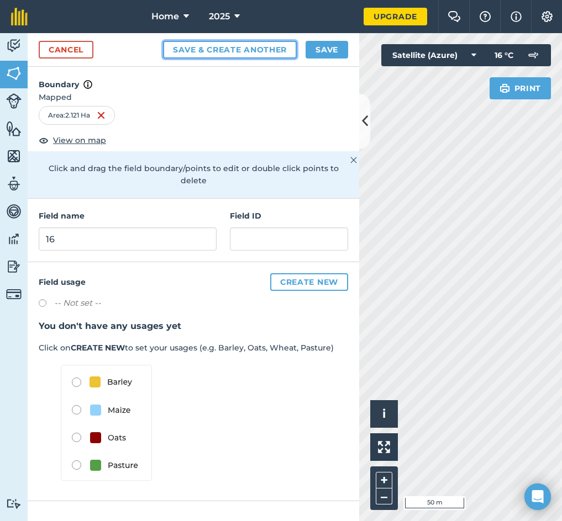
click at [234, 55] on button "Save & Create Another" at bounding box center [230, 50] width 134 height 18
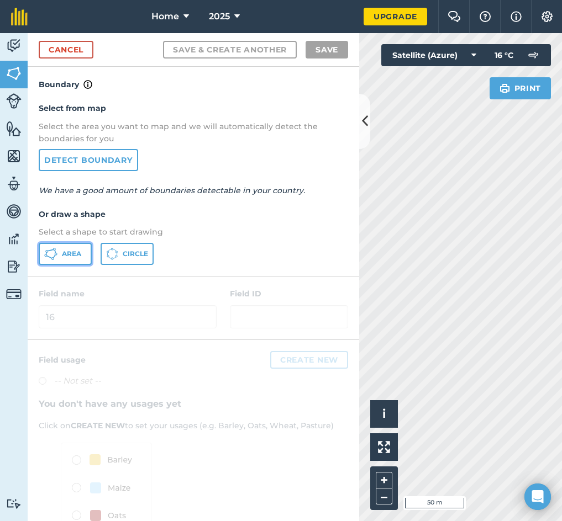
click at [78, 251] on span "Area" at bounding box center [71, 254] width 19 height 9
click at [367, 127] on icon at bounding box center [365, 121] width 6 height 19
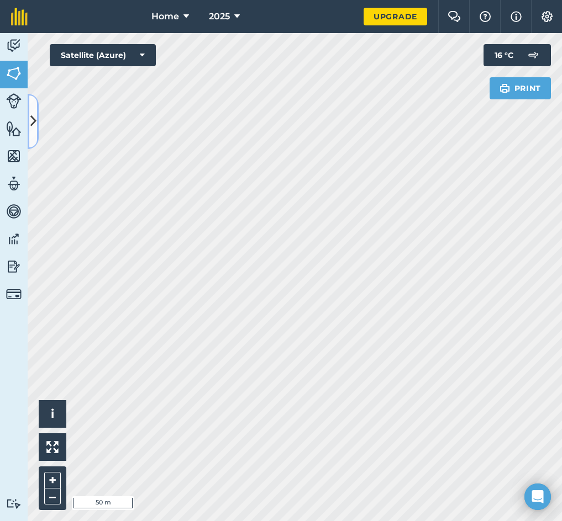
click at [34, 130] on icon at bounding box center [33, 121] width 6 height 19
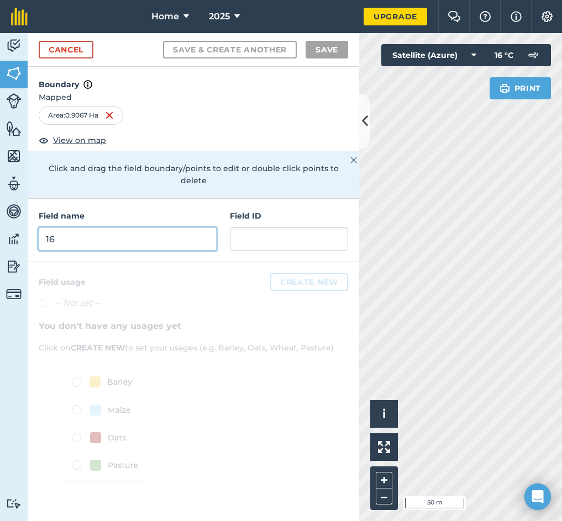
click at [102, 228] on input "16" at bounding box center [128, 239] width 178 height 23
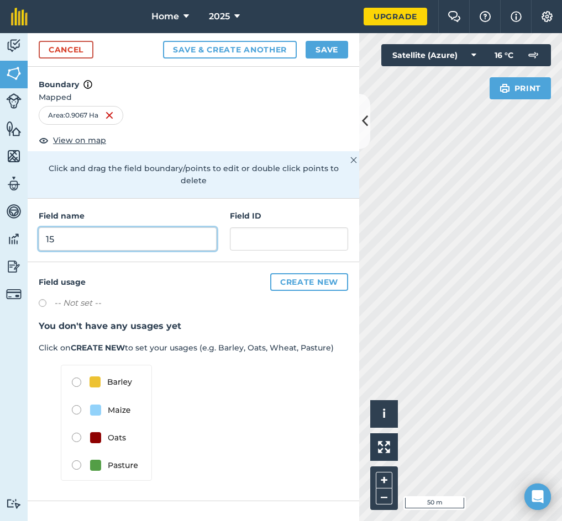
type input "15"
click at [223, 59] on div "Cancel Save & Create Another Save" at bounding box center [193, 50] width 331 height 34
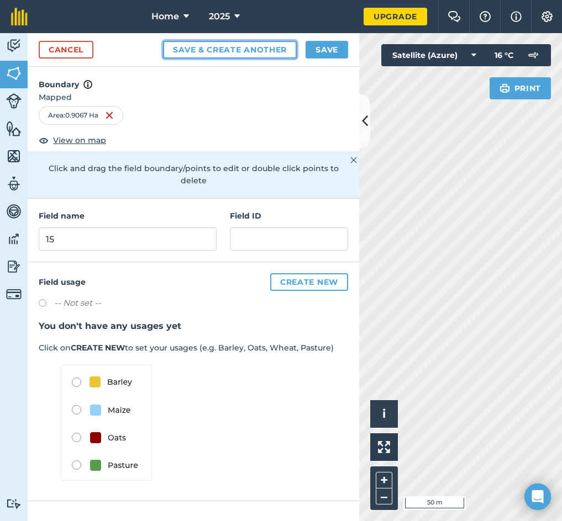
click at [219, 49] on button "Save & Create Another" at bounding box center [230, 50] width 134 height 18
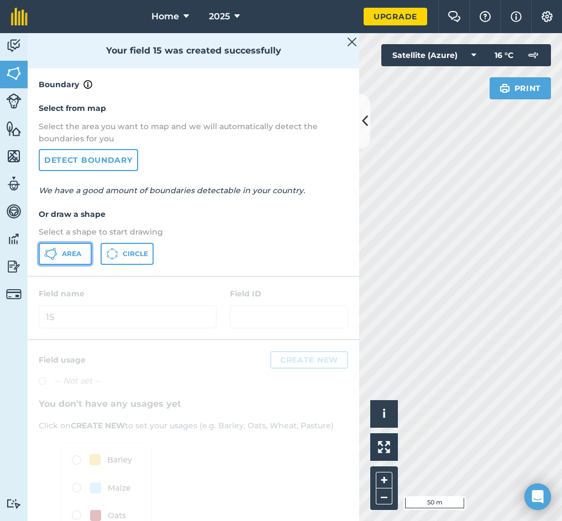
click at [60, 261] on button "Area" at bounding box center [65, 254] width 53 height 22
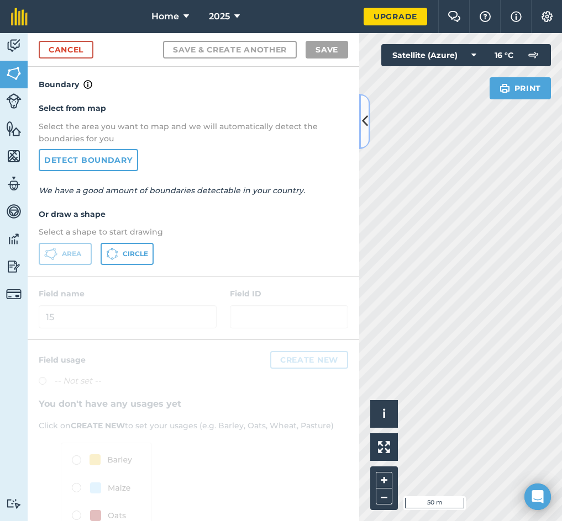
click at [362, 121] on icon at bounding box center [365, 121] width 6 height 19
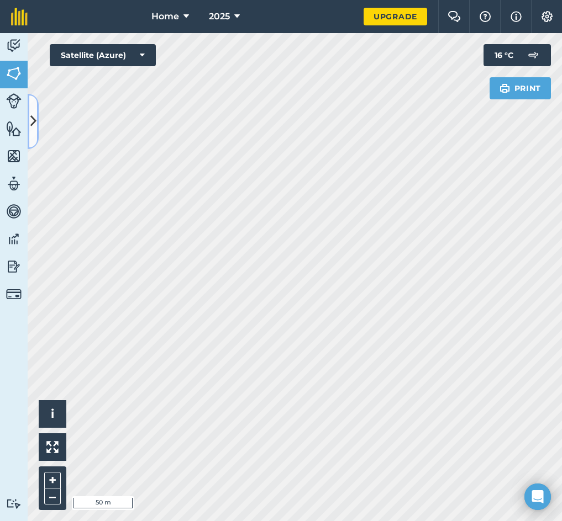
click at [29, 136] on button at bounding box center [33, 121] width 11 height 55
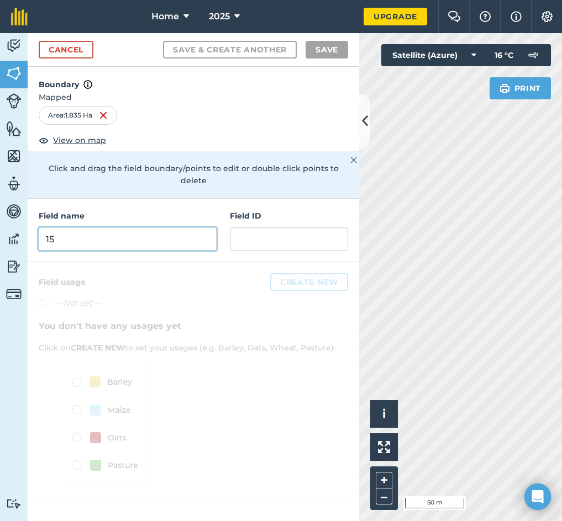
click at [79, 230] on input "15" at bounding box center [128, 239] width 178 height 23
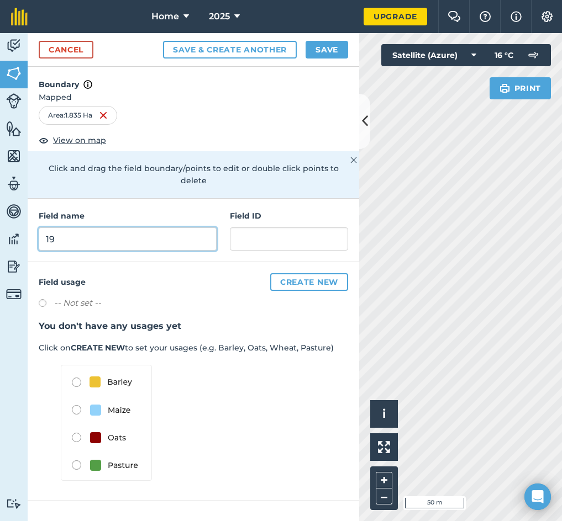
type input "19"
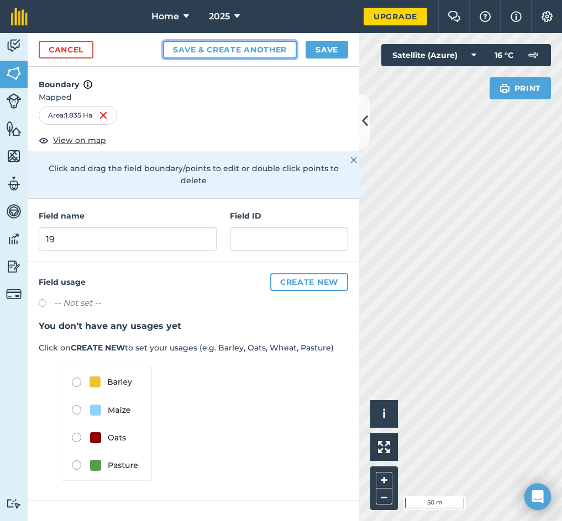
click at [260, 53] on button "Save & Create Another" at bounding box center [230, 50] width 134 height 18
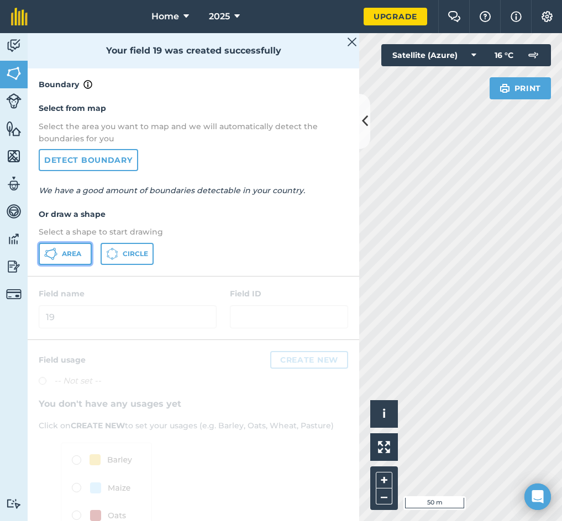
click at [46, 254] on icon at bounding box center [46, 253] width 1 height 3
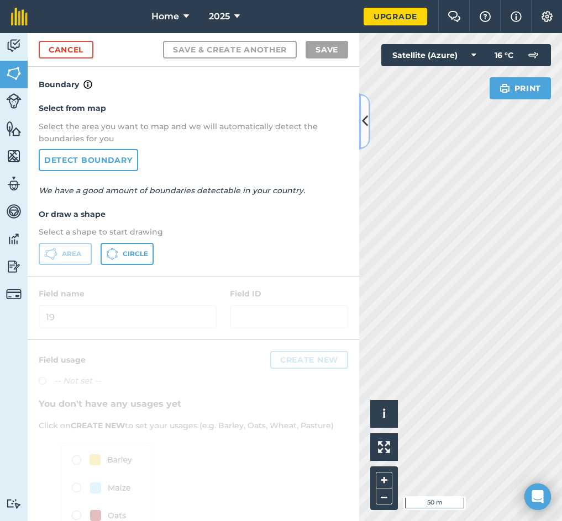
click at [361, 131] on button at bounding box center [364, 121] width 11 height 55
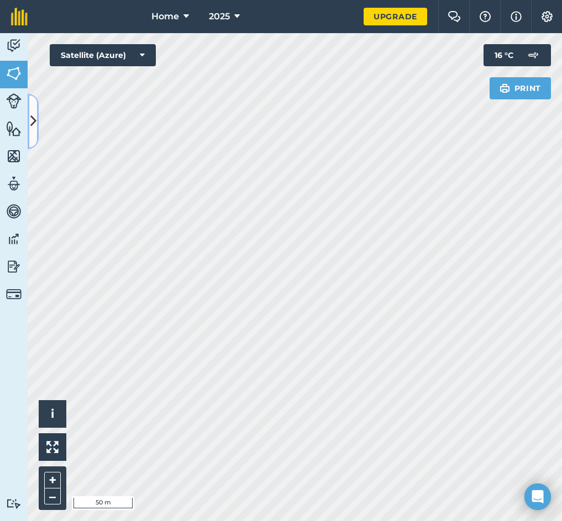
click at [29, 118] on button at bounding box center [33, 121] width 11 height 55
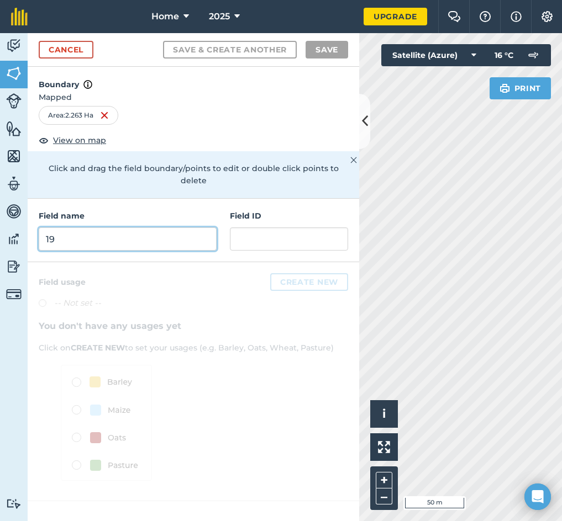
click at [89, 228] on input "19" at bounding box center [128, 239] width 178 height 23
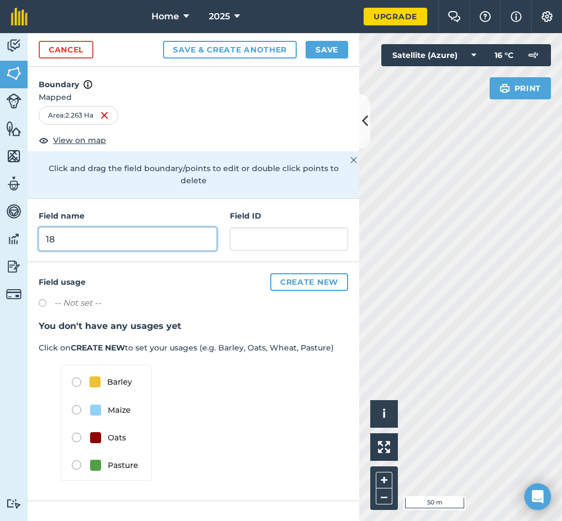
type input "18"
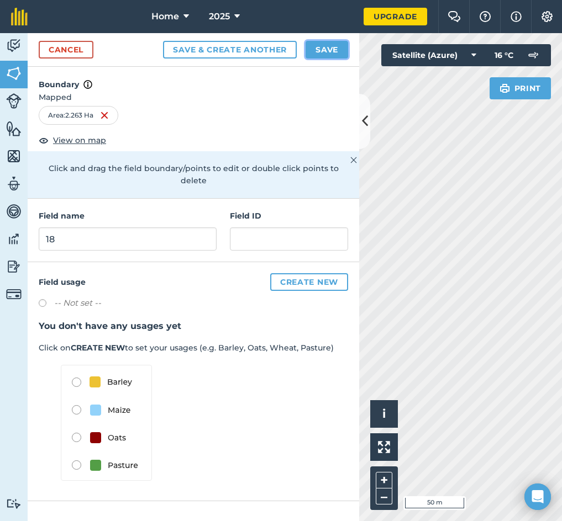
click at [325, 48] on button "Save" at bounding box center [326, 50] width 43 height 18
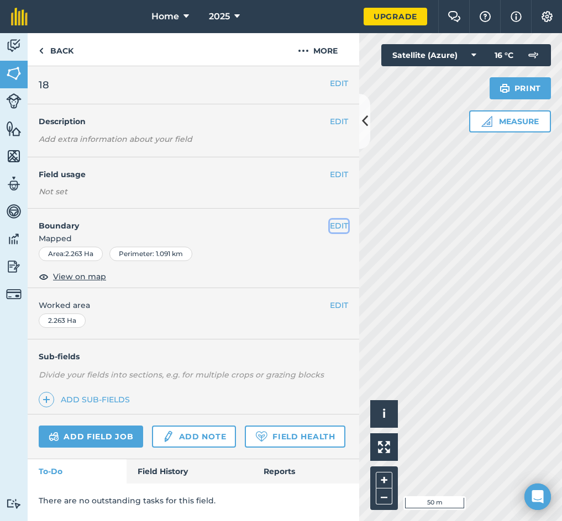
click at [337, 225] on button "EDIT" at bounding box center [339, 226] width 18 height 12
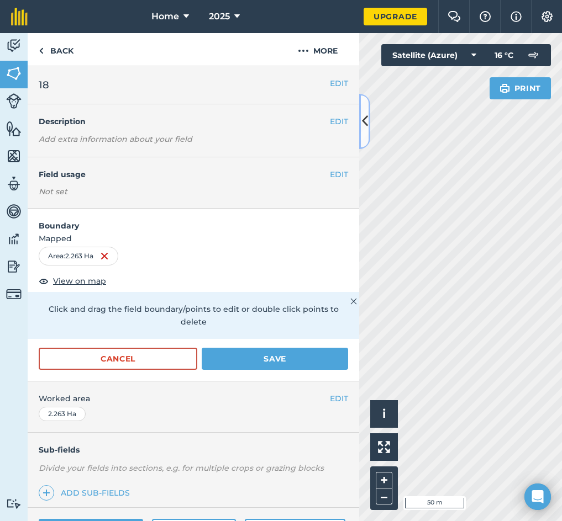
click at [363, 125] on icon at bounding box center [365, 121] width 6 height 19
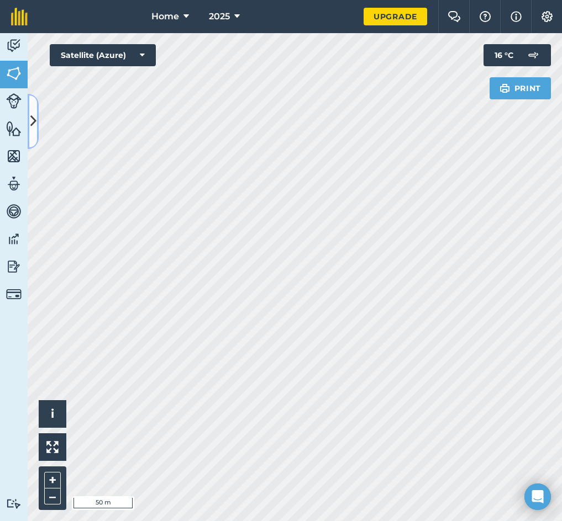
click at [32, 123] on icon at bounding box center [33, 121] width 6 height 19
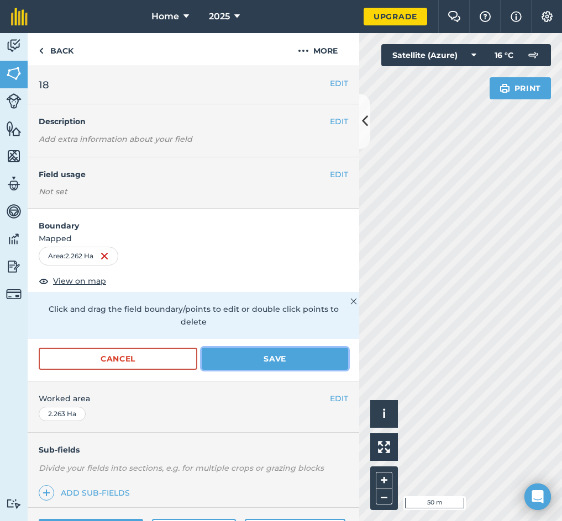
click at [250, 368] on button "Save" at bounding box center [275, 359] width 146 height 22
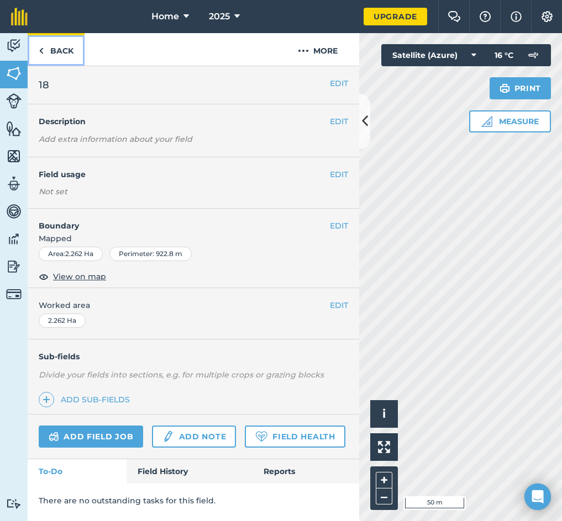
click at [61, 49] on link "Back" at bounding box center [56, 49] width 57 height 33
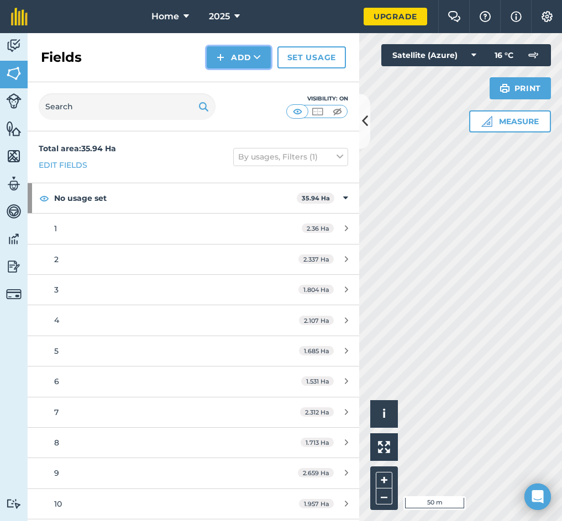
click at [240, 57] on button "Add" at bounding box center [239, 57] width 64 height 22
click at [237, 86] on link "Draw" at bounding box center [238, 82] width 61 height 24
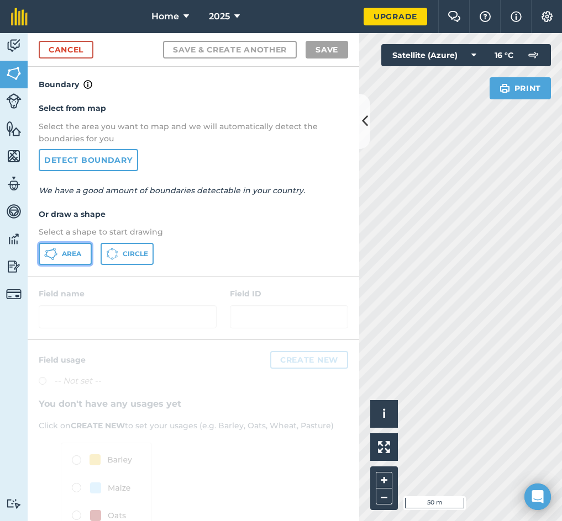
click at [55, 255] on icon at bounding box center [54, 257] width 3 height 4
click at [366, 122] on icon at bounding box center [365, 121] width 6 height 19
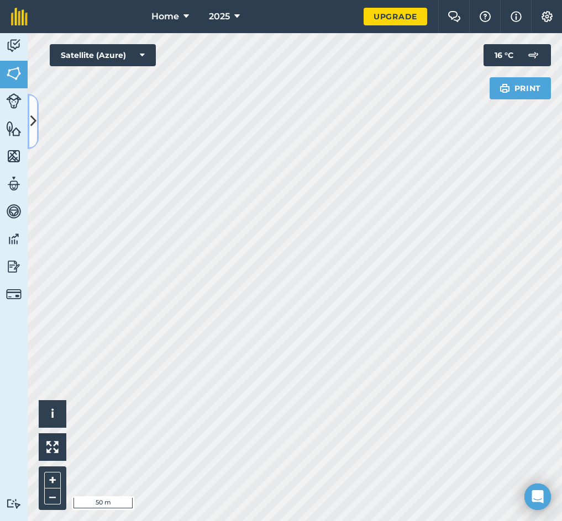
click at [30, 123] on icon at bounding box center [33, 121] width 6 height 19
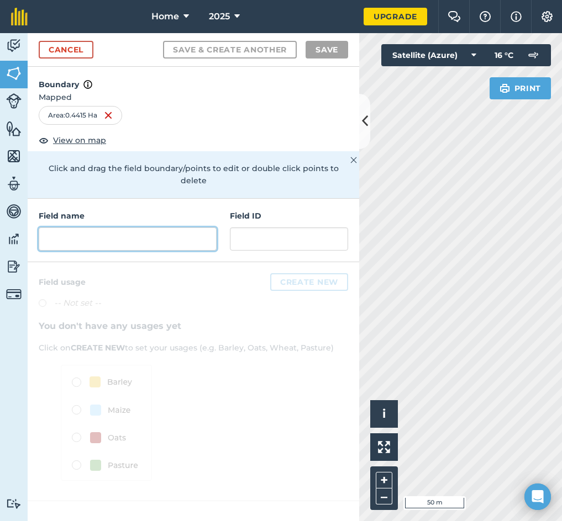
click at [114, 228] on input "text" at bounding box center [128, 239] width 178 height 23
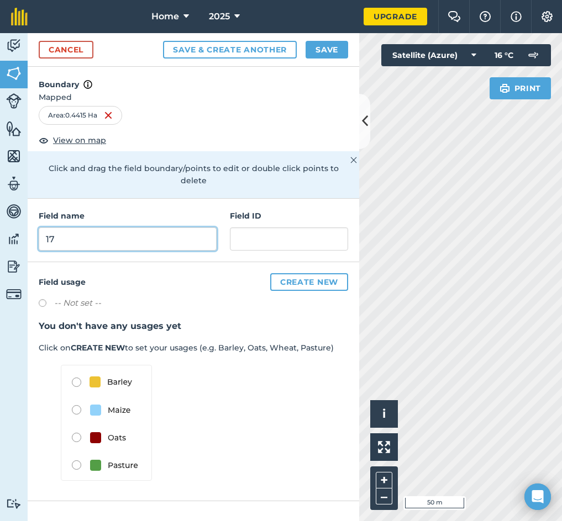
type input "17"
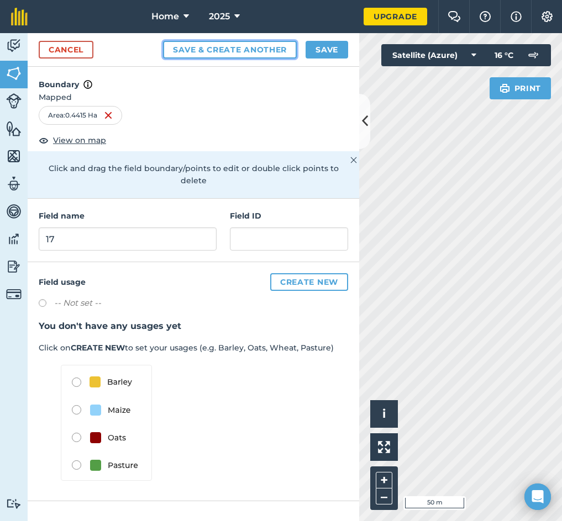
click at [288, 50] on button "Save & Create Another" at bounding box center [230, 50] width 134 height 18
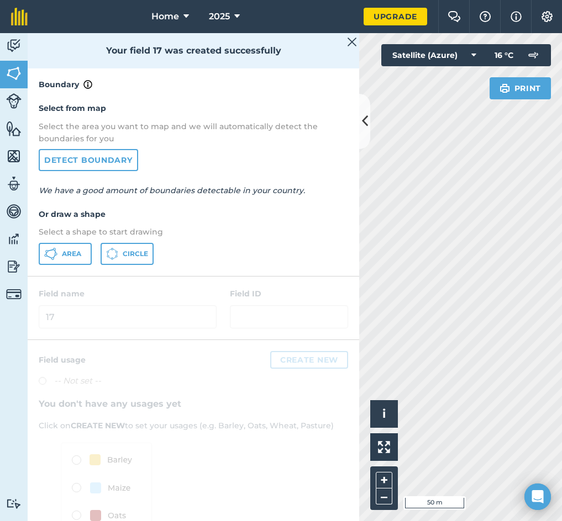
click at [71, 266] on div "Select from map Select the area you want to map and we will automatically detec…" at bounding box center [193, 183] width 331 height 184
click at [71, 259] on button "Area" at bounding box center [65, 254] width 53 height 22
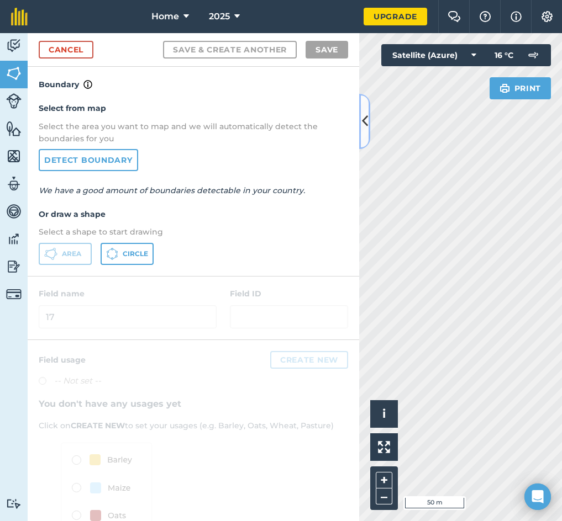
click at [368, 124] on button at bounding box center [364, 121] width 11 height 55
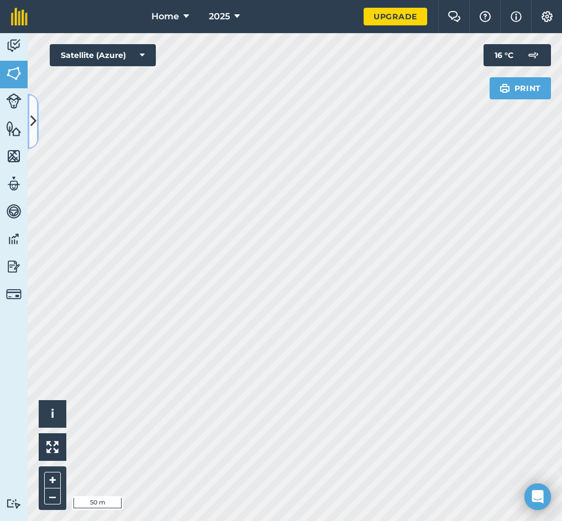
click at [34, 131] on button at bounding box center [33, 121] width 11 height 55
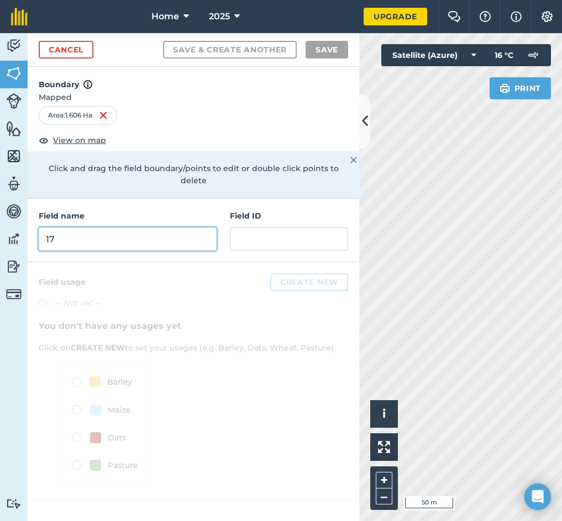
click at [47, 233] on input "17" at bounding box center [128, 239] width 178 height 23
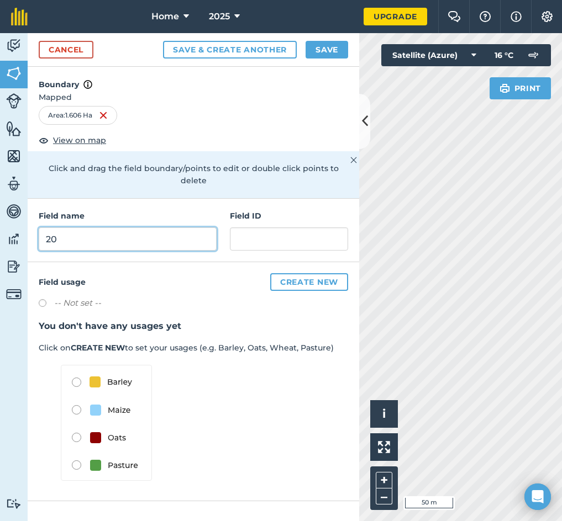
type input "20"
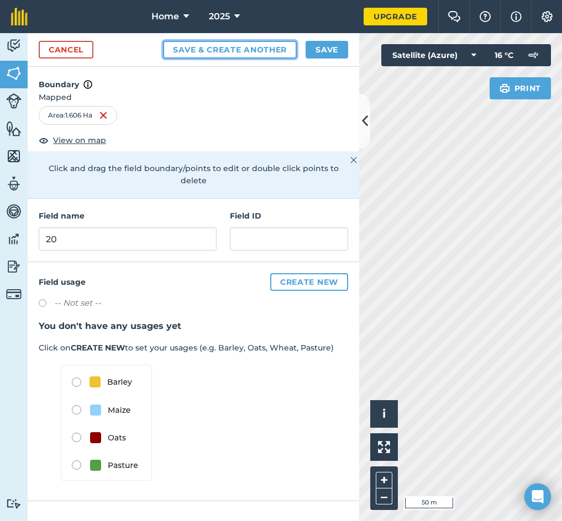
click at [205, 51] on button "Save & Create Another" at bounding box center [230, 50] width 134 height 18
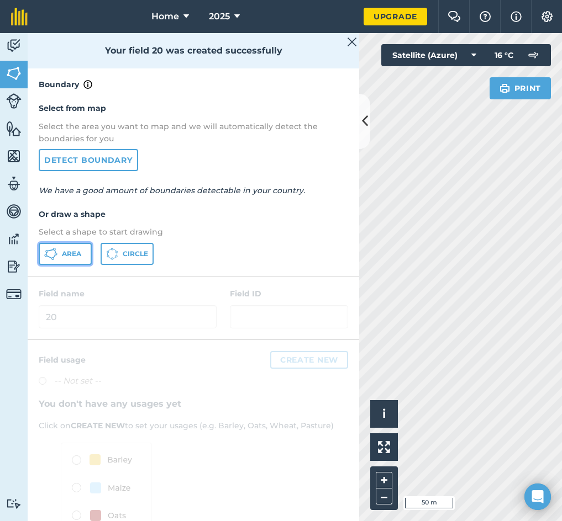
click at [61, 252] on button "Area" at bounding box center [65, 254] width 53 height 22
click at [362, 117] on icon at bounding box center [365, 121] width 6 height 19
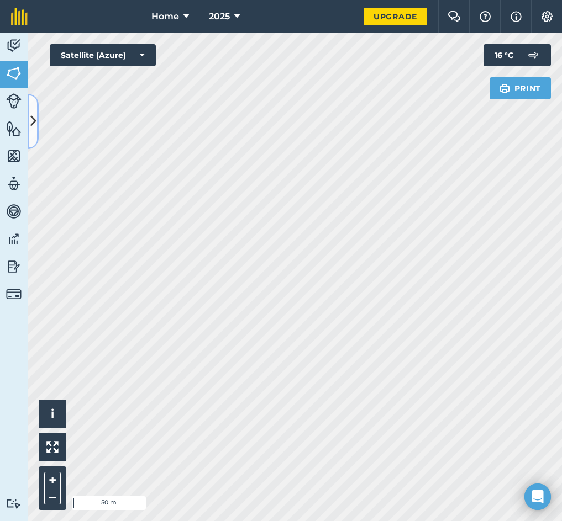
click at [33, 118] on icon at bounding box center [33, 121] width 6 height 19
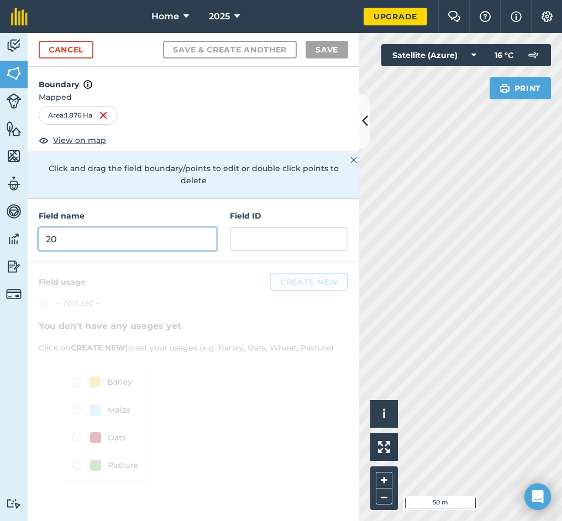
click at [109, 228] on input "20" at bounding box center [128, 239] width 178 height 23
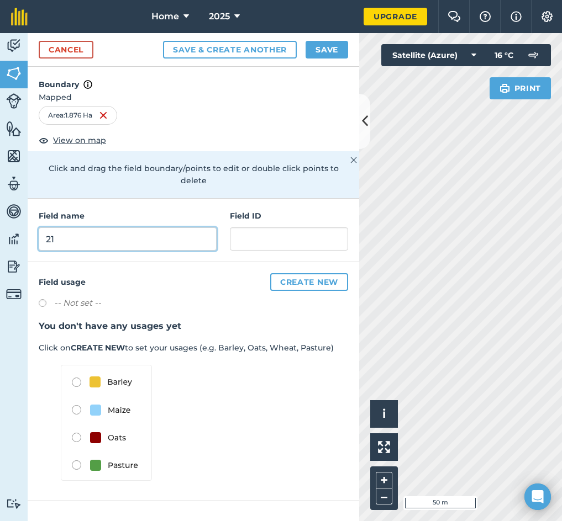
type input "21"
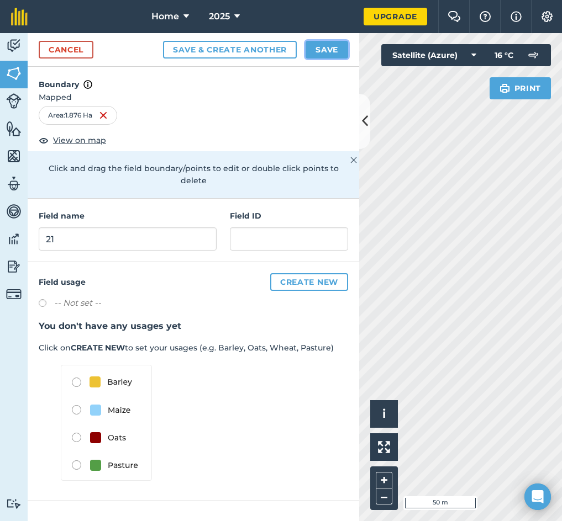
click at [335, 41] on button "Save" at bounding box center [326, 50] width 43 height 18
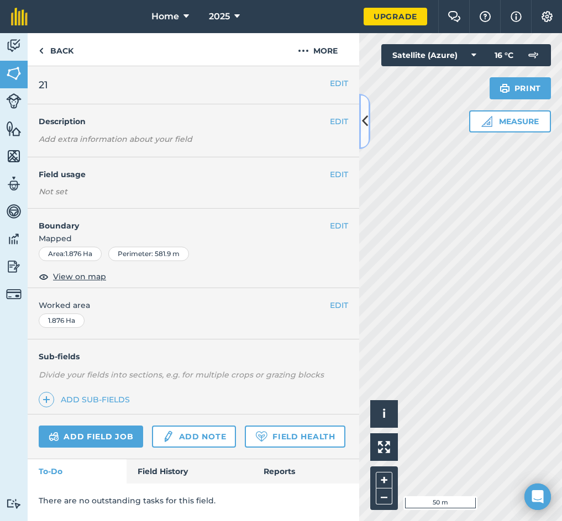
click at [363, 124] on icon at bounding box center [365, 121] width 6 height 19
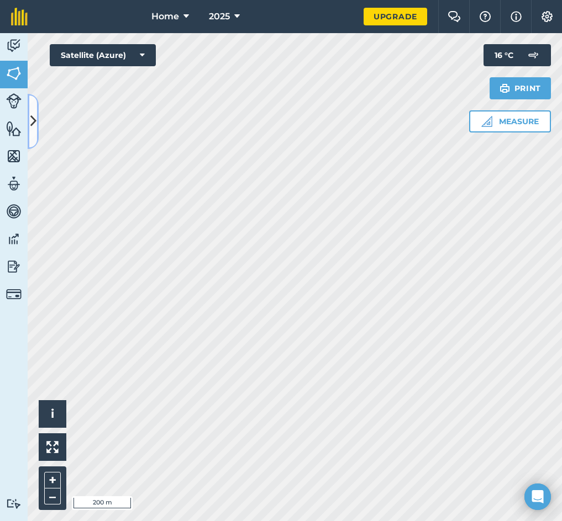
click at [37, 126] on button at bounding box center [33, 121] width 11 height 55
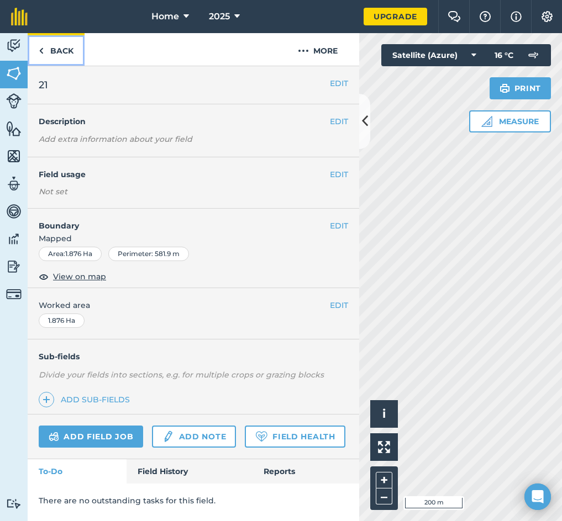
click at [66, 49] on link "Back" at bounding box center [56, 49] width 57 height 33
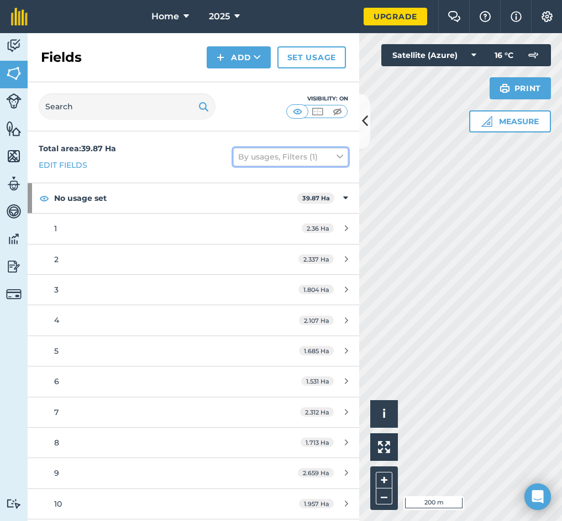
click at [315, 154] on button "By usages, Filters (1)" at bounding box center [290, 157] width 115 height 18
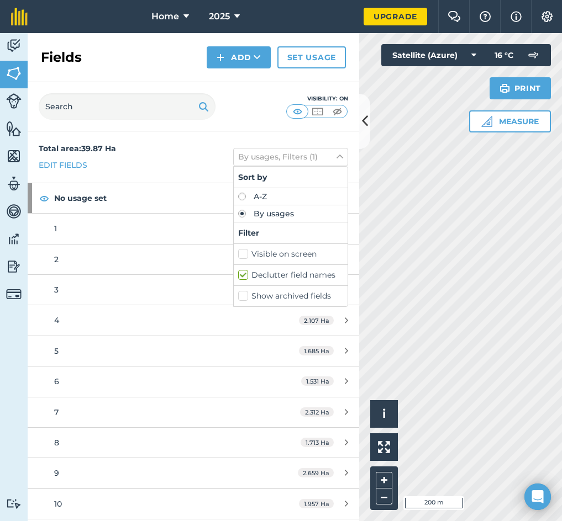
click at [238, 279] on label "Declutter field names" at bounding box center [290, 276] width 105 height 12
click at [238, 277] on input "Declutter field names" at bounding box center [241, 273] width 7 height 7
checkbox input "false"
click at [362, 123] on icon at bounding box center [365, 121] width 6 height 19
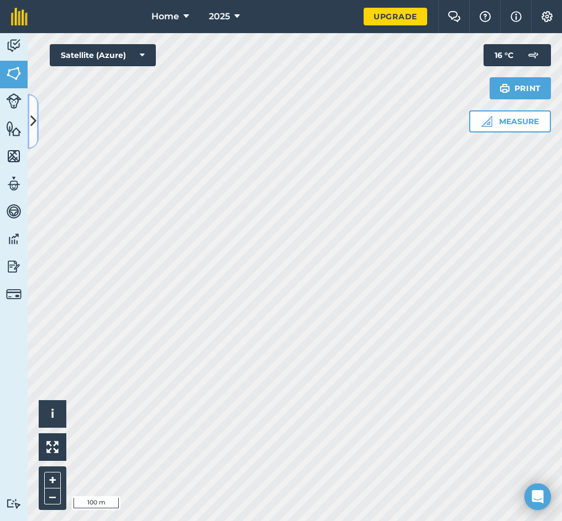
click at [36, 126] on button at bounding box center [33, 121] width 11 height 55
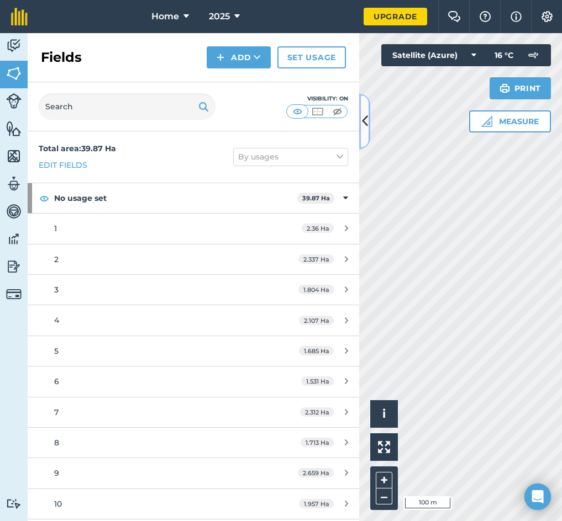
click at [367, 122] on icon at bounding box center [365, 121] width 6 height 19
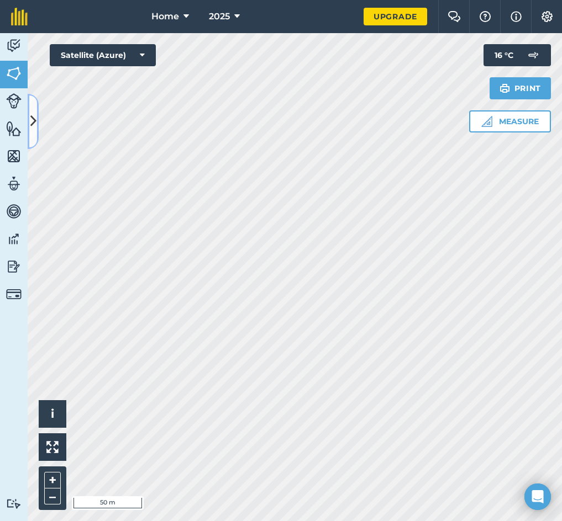
click at [34, 110] on button at bounding box center [33, 121] width 11 height 55
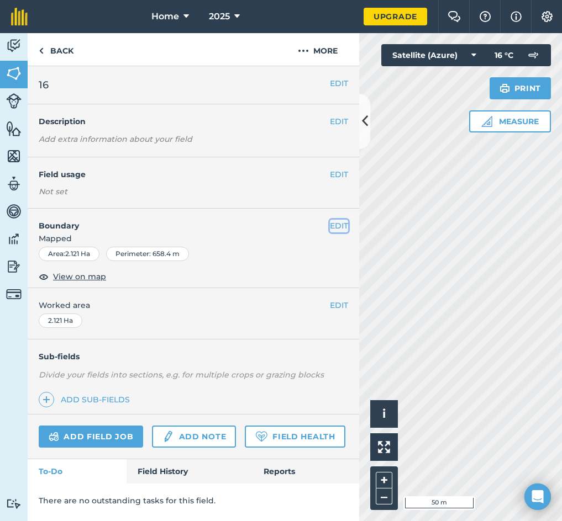
click at [334, 231] on button "EDIT" at bounding box center [339, 226] width 18 height 12
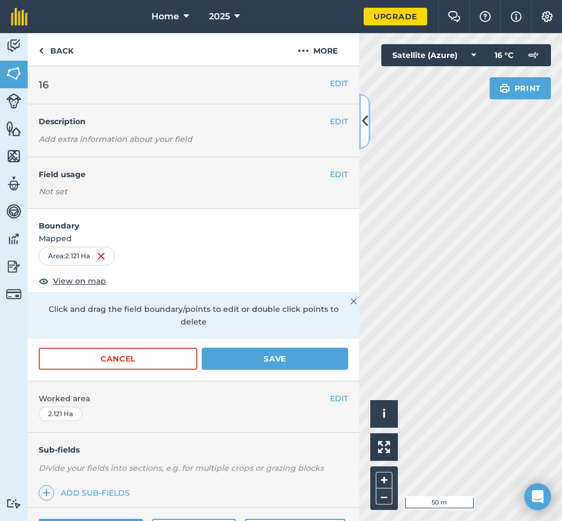
click at [365, 133] on button at bounding box center [364, 121] width 11 height 55
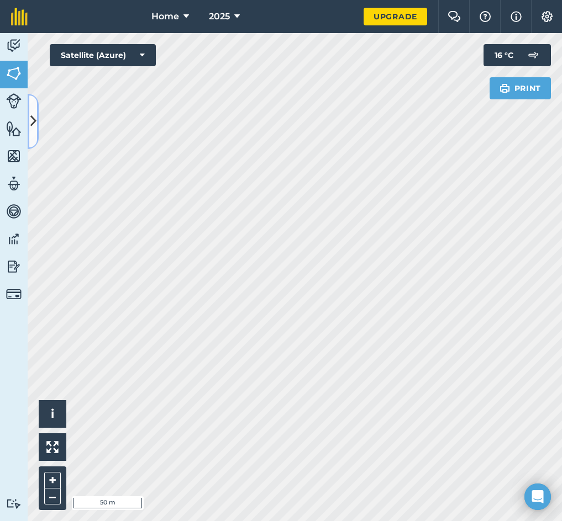
click at [34, 125] on icon at bounding box center [33, 121] width 6 height 19
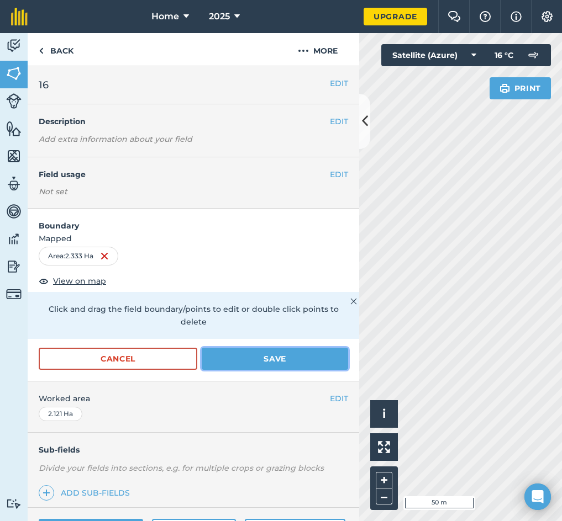
click at [235, 362] on button "Save" at bounding box center [275, 359] width 146 height 22
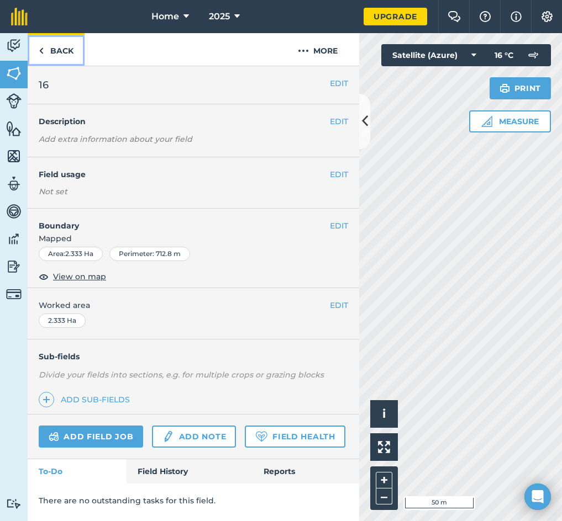
click at [66, 55] on link "Back" at bounding box center [56, 49] width 57 height 33
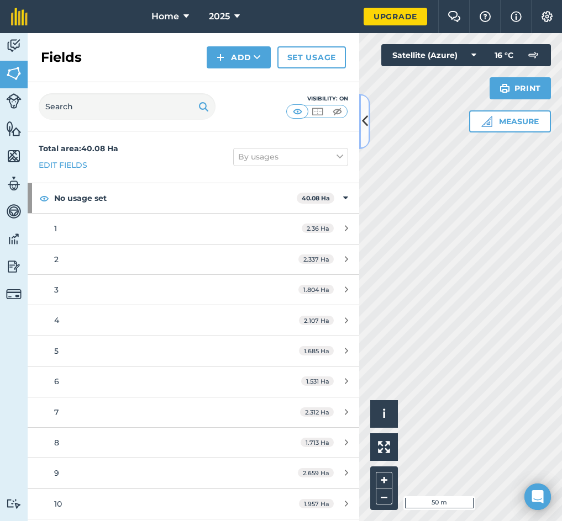
click at [364, 126] on icon at bounding box center [365, 121] width 6 height 19
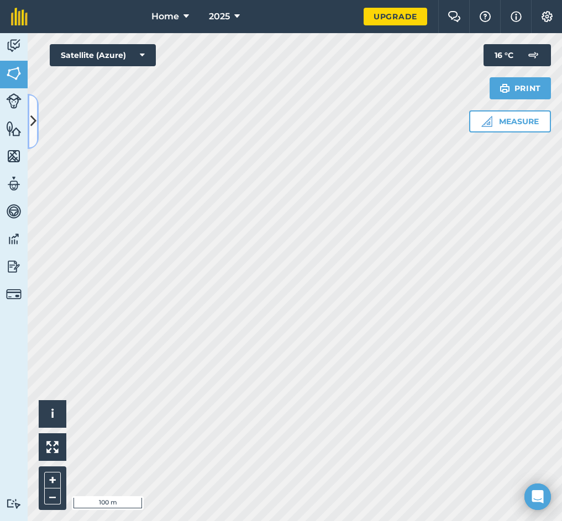
click at [35, 125] on icon at bounding box center [33, 121] width 6 height 19
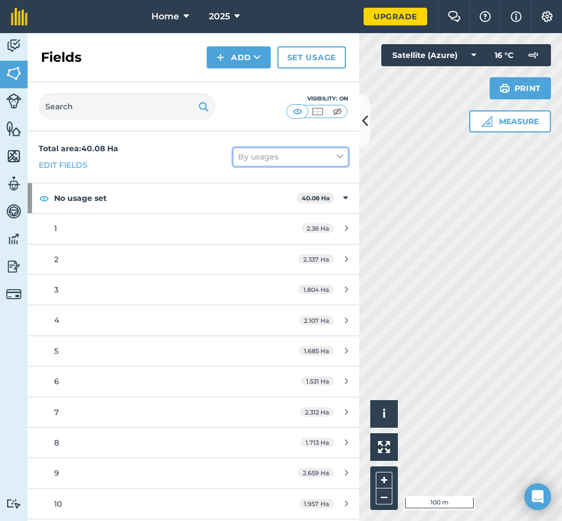
click at [323, 159] on button "By usages" at bounding box center [290, 157] width 115 height 18
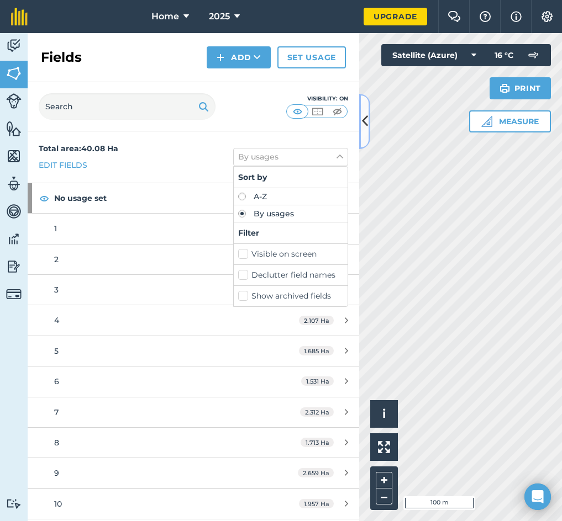
click at [365, 109] on button at bounding box center [364, 121] width 11 height 55
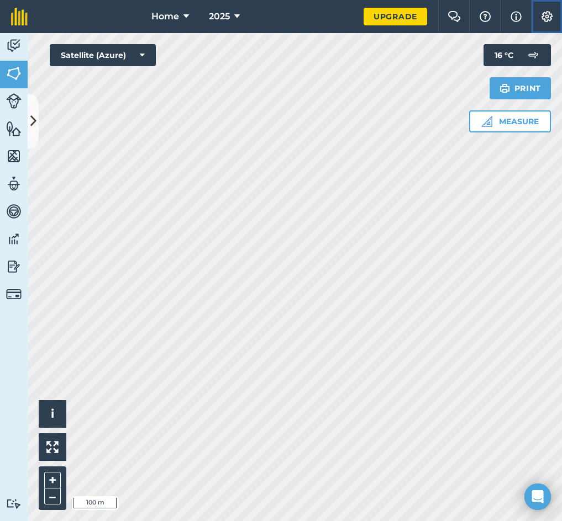
click at [549, 17] on img at bounding box center [546, 16] width 13 height 11
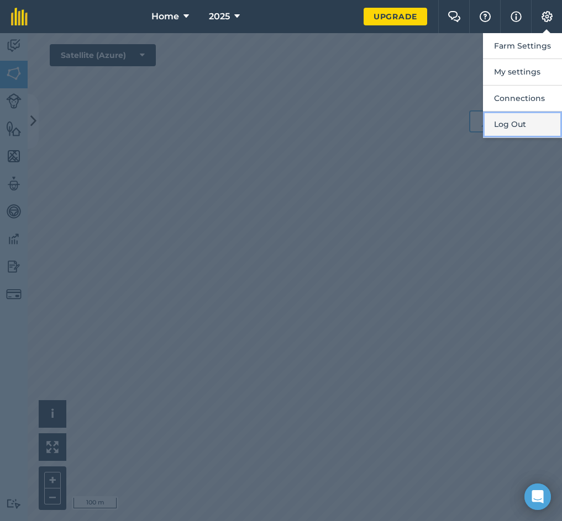
click at [511, 119] on button "Log Out" at bounding box center [522, 125] width 79 height 26
